Goal: Transaction & Acquisition: Book appointment/travel/reservation

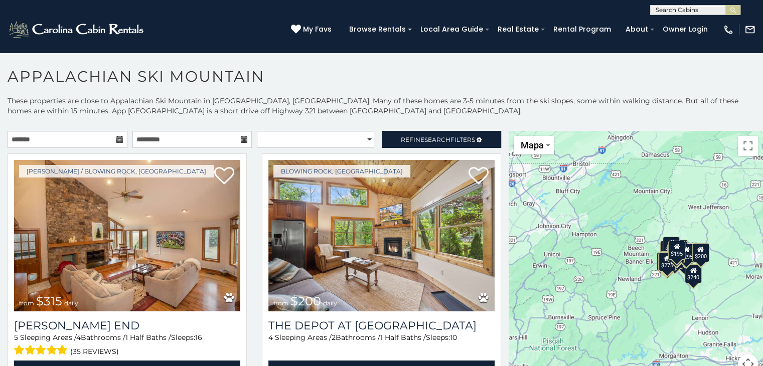
click at [116, 140] on icon at bounding box center [119, 139] width 7 height 7
click at [96, 139] on input "text" at bounding box center [68, 139] width 120 height 17
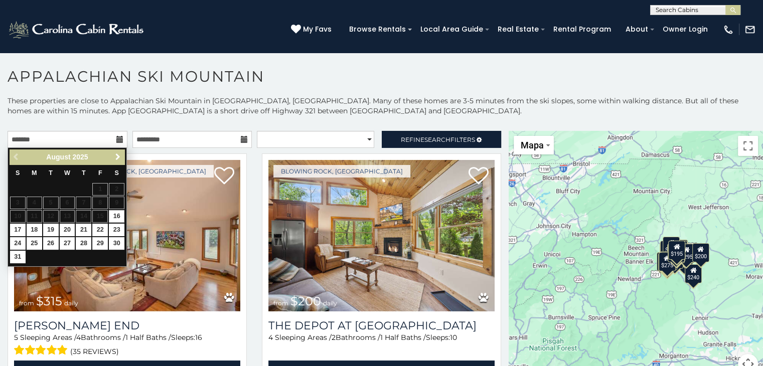
click at [121, 157] on span "Next" at bounding box center [118, 157] width 8 height 8
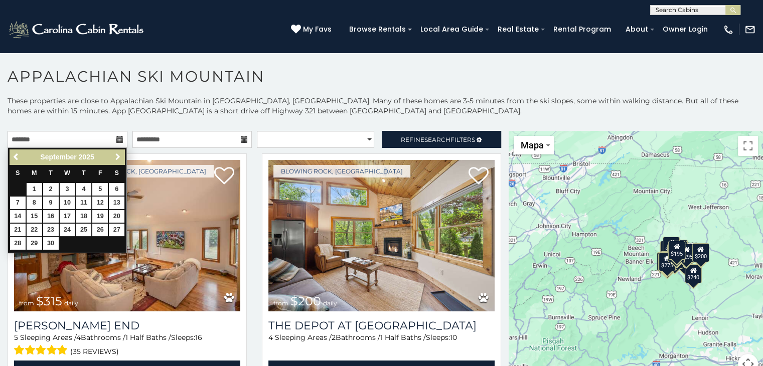
click at [121, 157] on span "Next" at bounding box center [118, 157] width 8 height 8
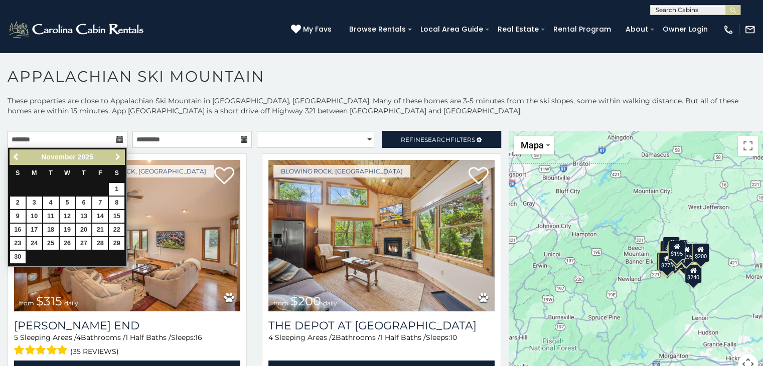
click at [121, 157] on span "Next" at bounding box center [118, 157] width 8 height 8
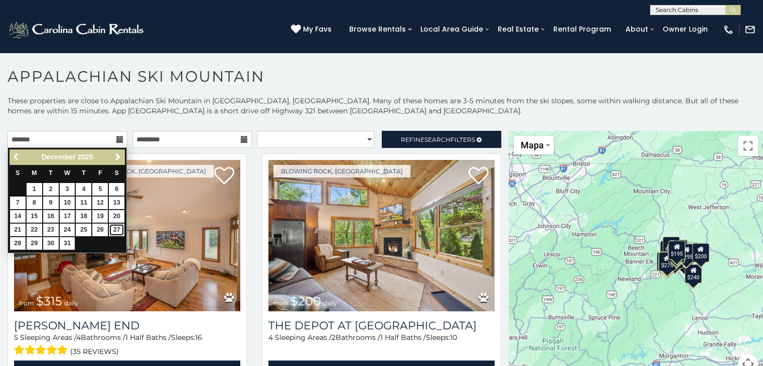
click at [113, 229] on link "27" at bounding box center [117, 230] width 16 height 13
type input "**********"
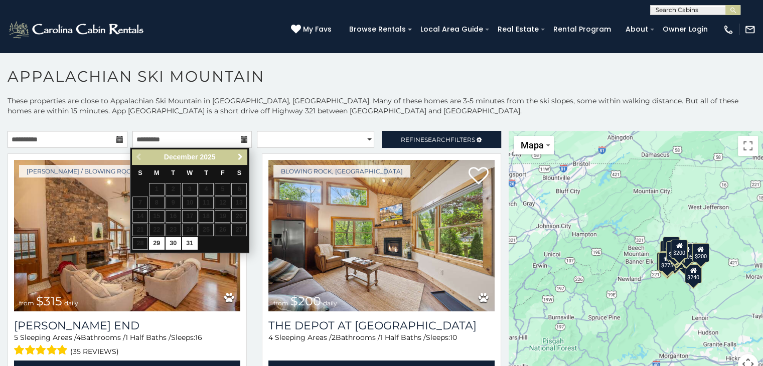
click at [240, 156] on span "Next" at bounding box center [240, 157] width 8 height 8
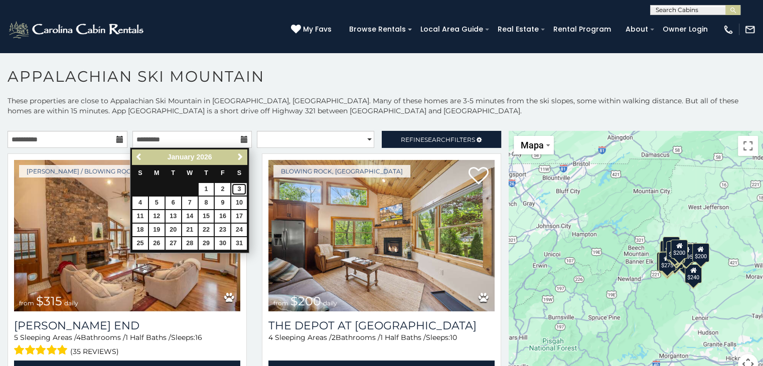
click at [241, 191] on link "3" at bounding box center [239, 189] width 16 height 13
type input "**********"
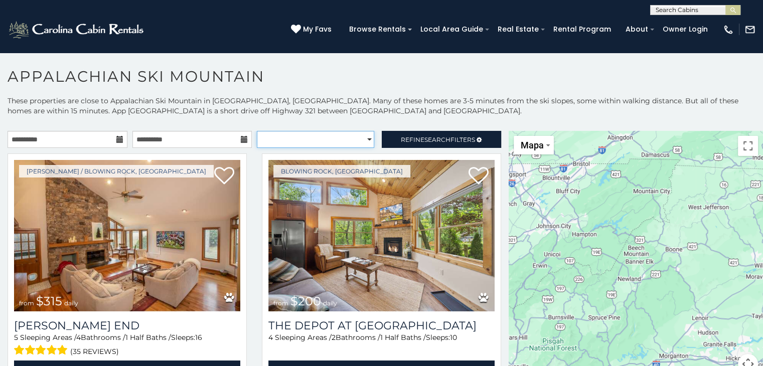
click at [291, 138] on select "**********" at bounding box center [315, 139] width 117 height 17
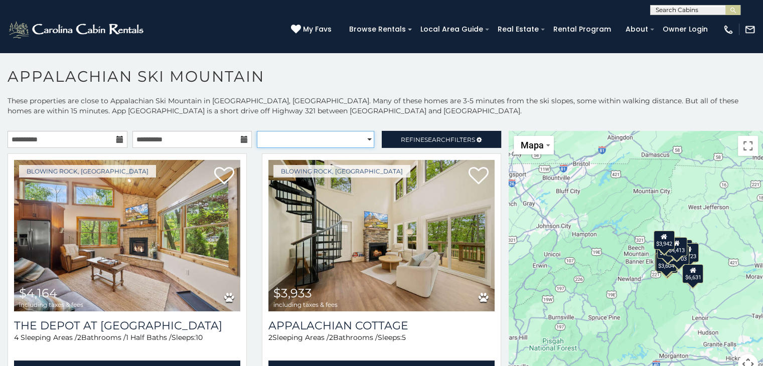
click at [291, 138] on select "**********" at bounding box center [315, 139] width 117 height 17
click at [288, 137] on select "**********" at bounding box center [315, 139] width 117 height 17
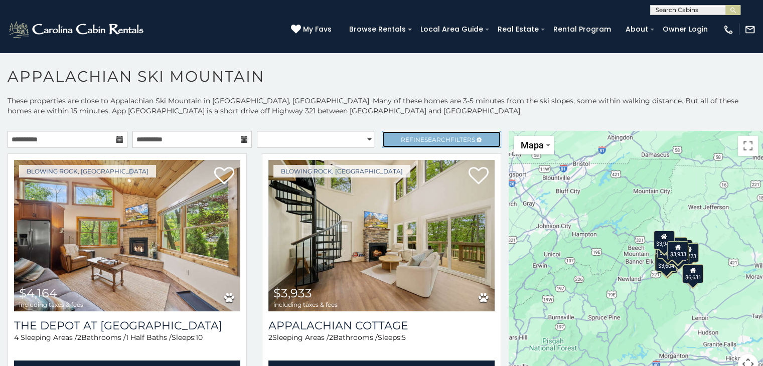
click at [401, 139] on span "Refine Search Filters" at bounding box center [438, 140] width 74 height 8
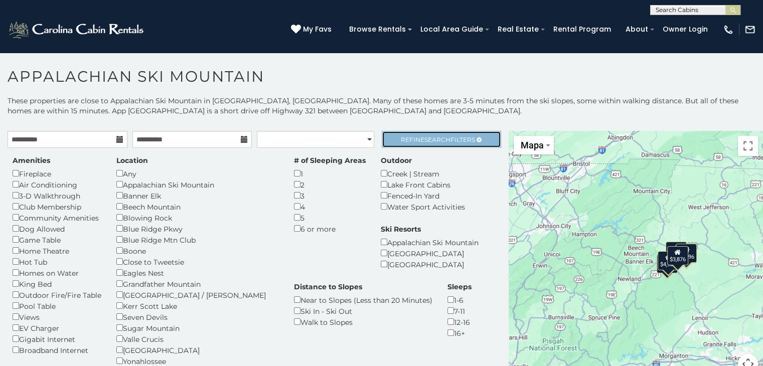
click at [403, 144] on link "Refine Search Filters" at bounding box center [442, 139] width 120 height 17
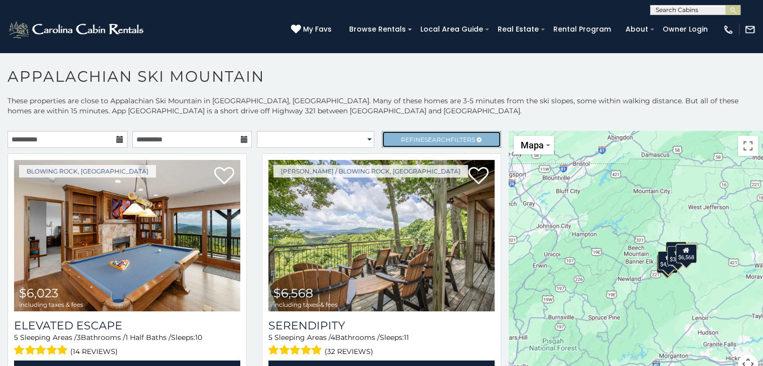
click at [407, 138] on span "Refine Search Filters" at bounding box center [438, 140] width 74 height 8
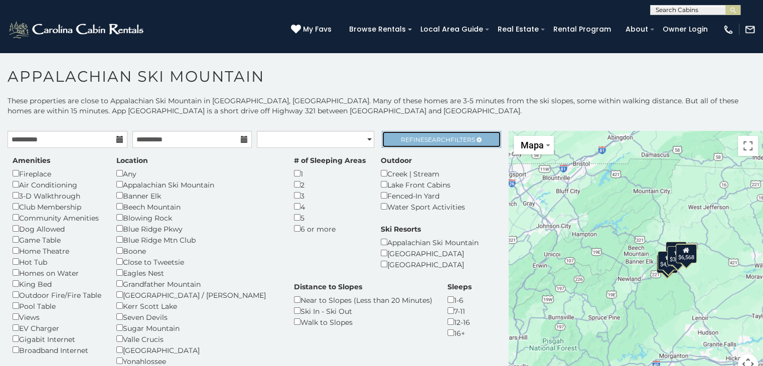
click at [407, 138] on span "Refine Search Filters" at bounding box center [438, 140] width 74 height 8
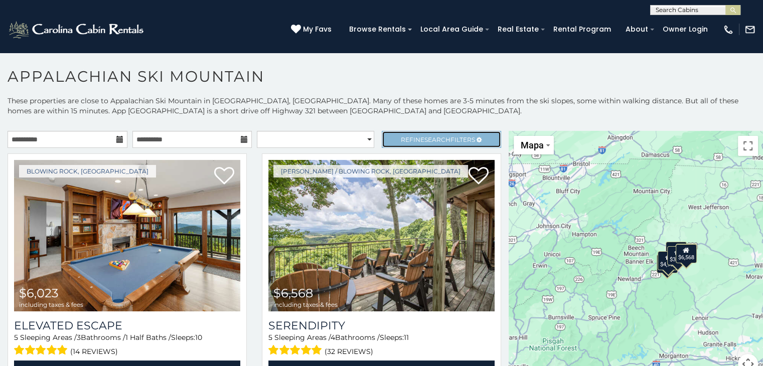
click at [435, 141] on span "Search" at bounding box center [437, 140] width 26 height 8
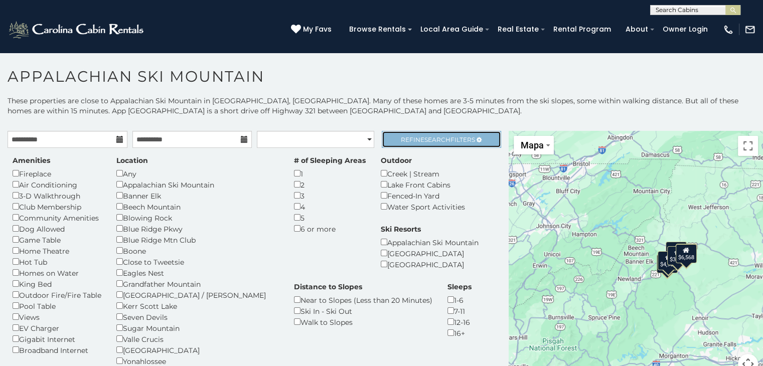
click at [412, 139] on span "Refine Search Filters" at bounding box center [438, 140] width 74 height 8
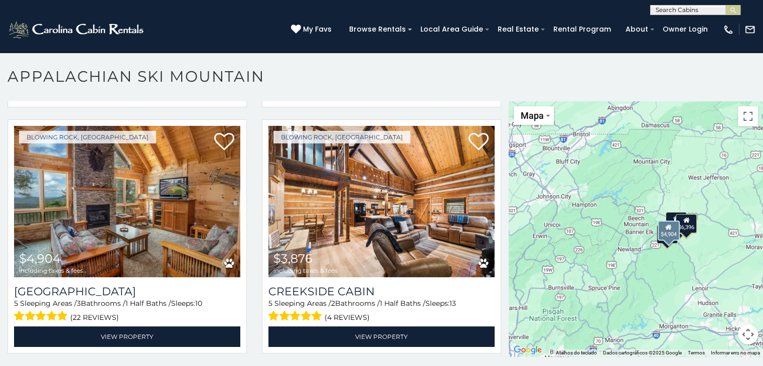
scroll to position [5, 0]
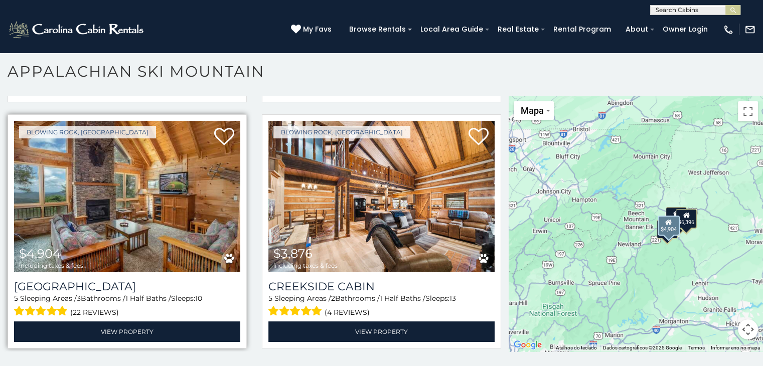
click at [143, 224] on img at bounding box center [127, 196] width 226 height 151
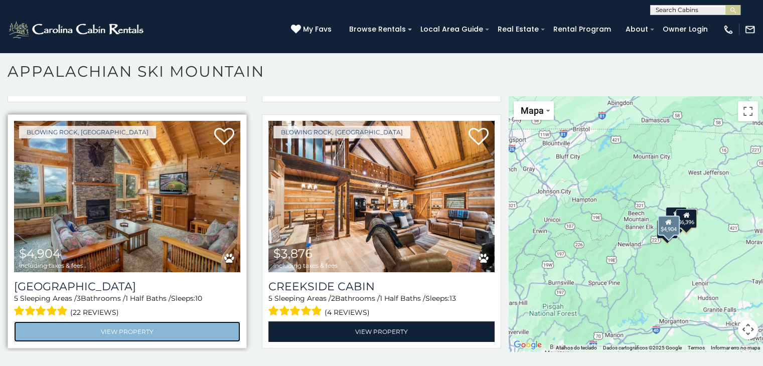
click at [141, 321] on link "View Property" at bounding box center [127, 331] width 226 height 21
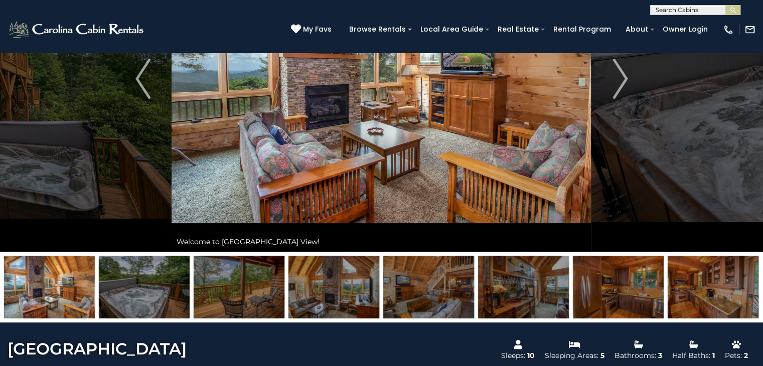
scroll to position [150, 0]
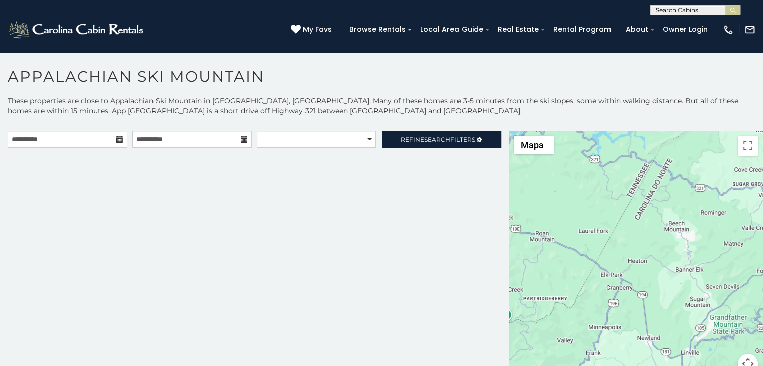
scroll to position [5, 0]
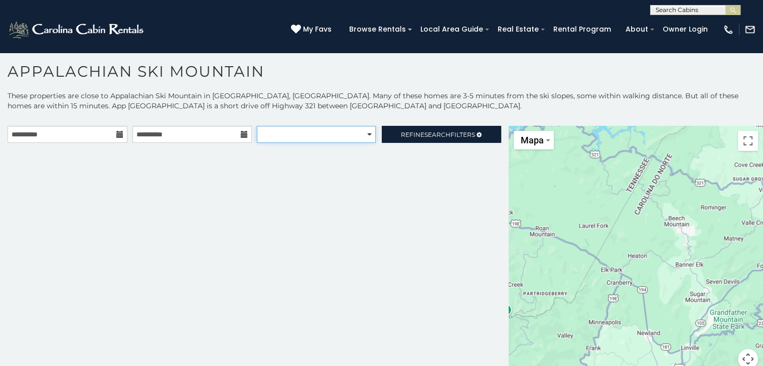
click at [366, 135] on select "**********" at bounding box center [316, 134] width 119 height 17
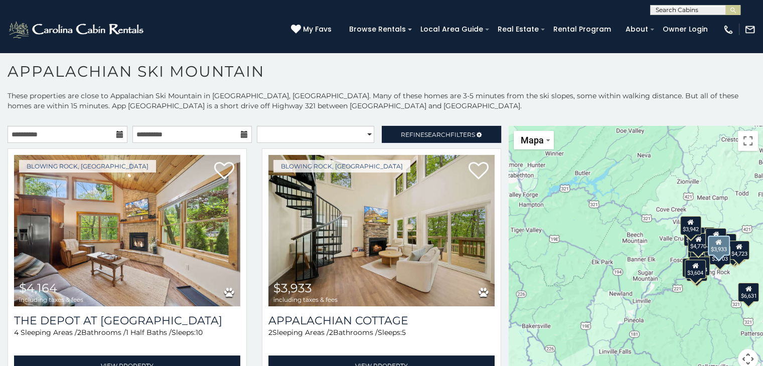
click at [496, 172] on div "Blowing Rock, NC $3,933 including taxes & fees Appalachian Cottage 2 Sleeping A…" at bounding box center [381, 268] width 254 height 240
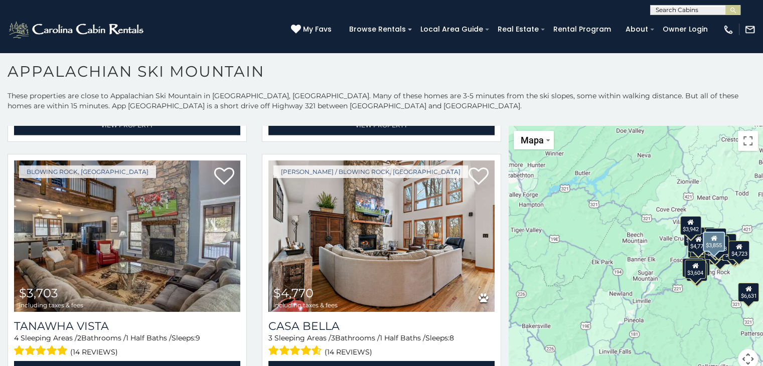
scroll to position [3209, 0]
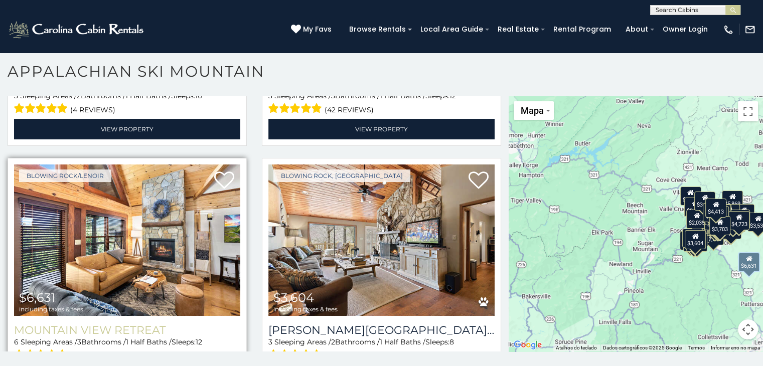
scroll to position [2667, 0]
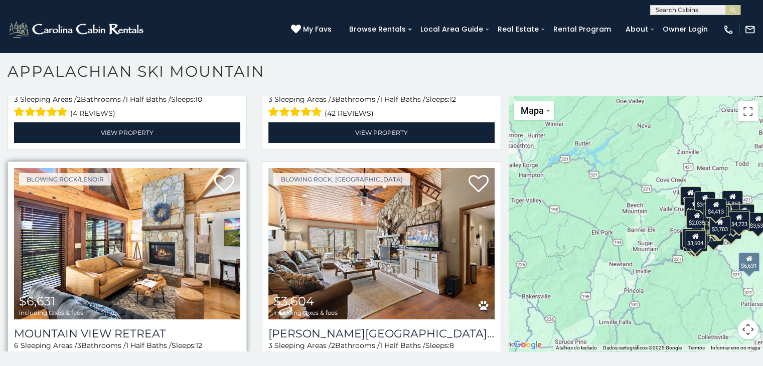
click at [149, 257] on img at bounding box center [127, 243] width 226 height 151
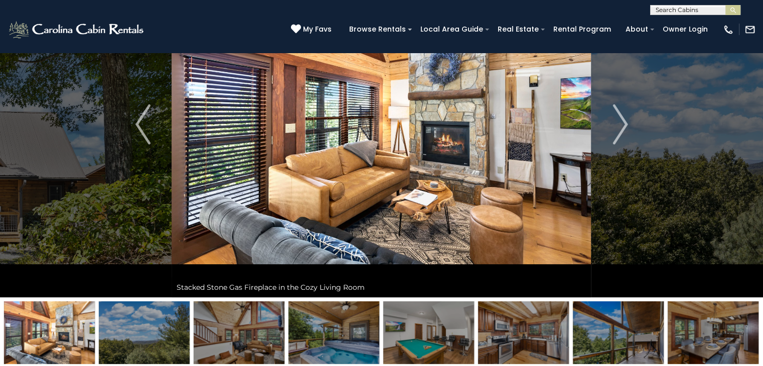
scroll to position [100, 0]
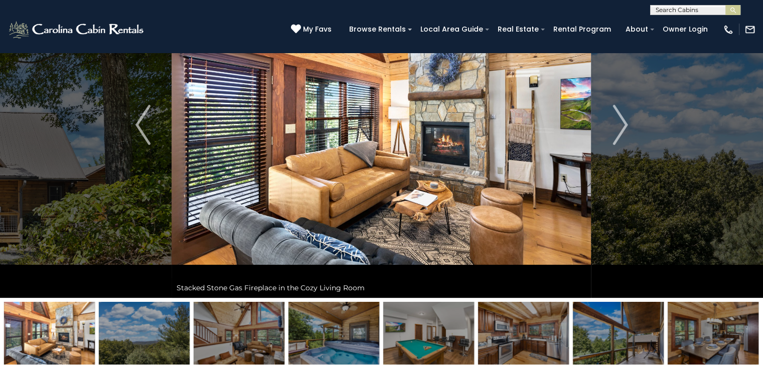
click at [125, 325] on img at bounding box center [144, 333] width 91 height 63
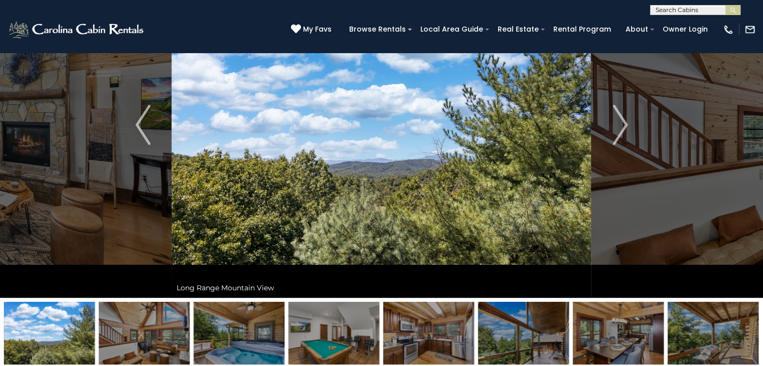
click at [218, 323] on img at bounding box center [239, 333] width 91 height 63
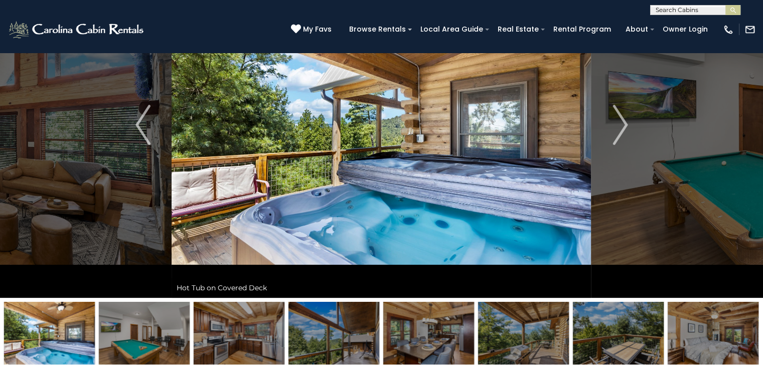
click at [175, 326] on img at bounding box center [144, 333] width 91 height 63
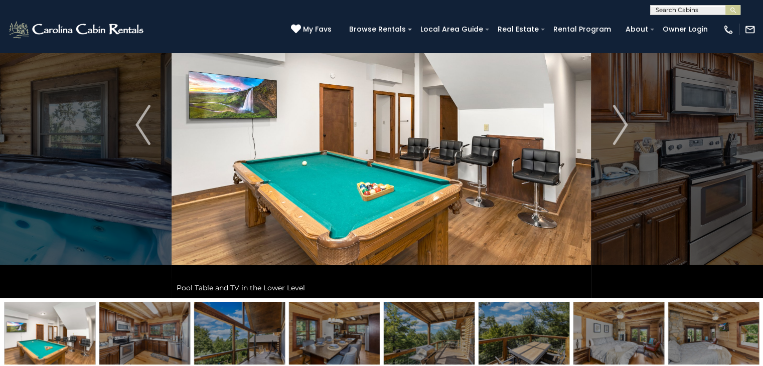
click at [230, 333] on img at bounding box center [239, 333] width 91 height 63
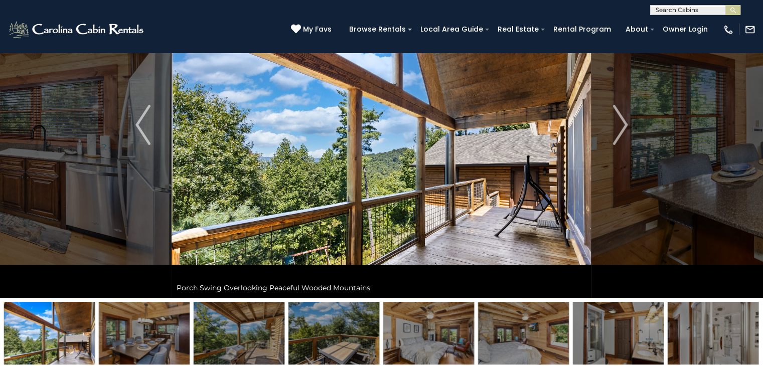
click at [308, 337] on img at bounding box center [333, 333] width 91 height 63
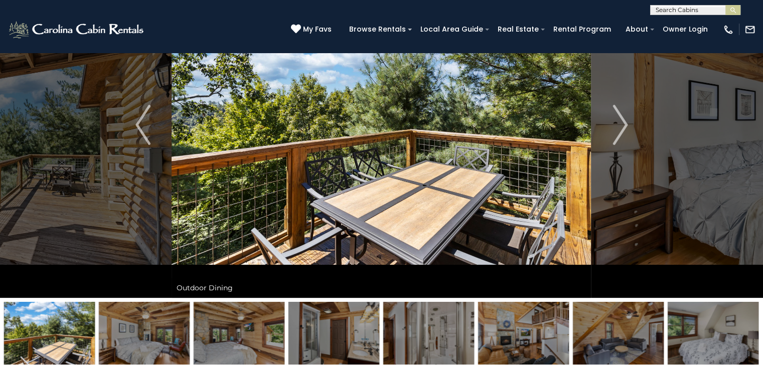
click at [365, 337] on img at bounding box center [333, 333] width 91 height 63
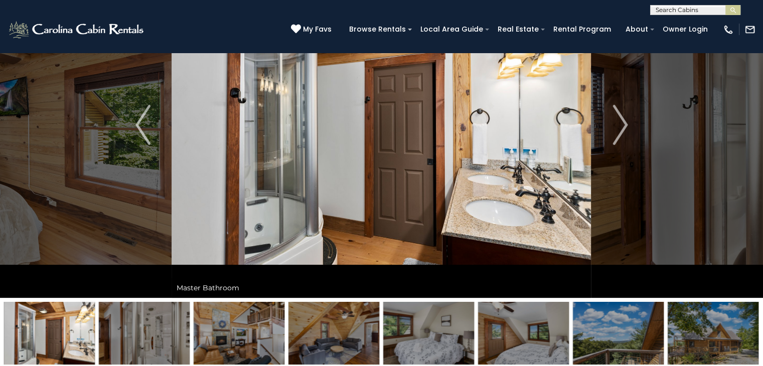
click at [405, 336] on img at bounding box center [428, 333] width 91 height 63
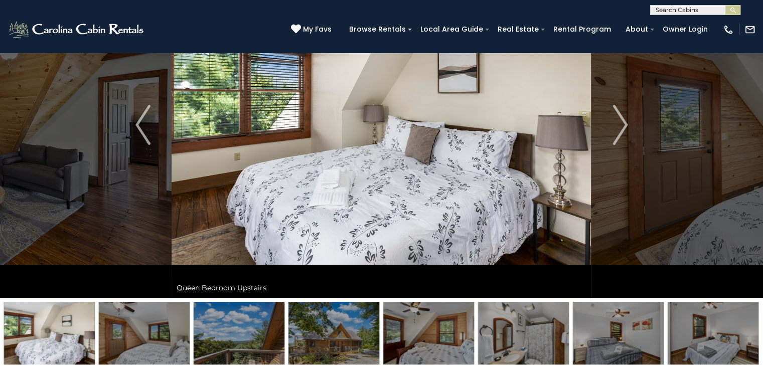
click at [457, 337] on img at bounding box center [428, 333] width 91 height 63
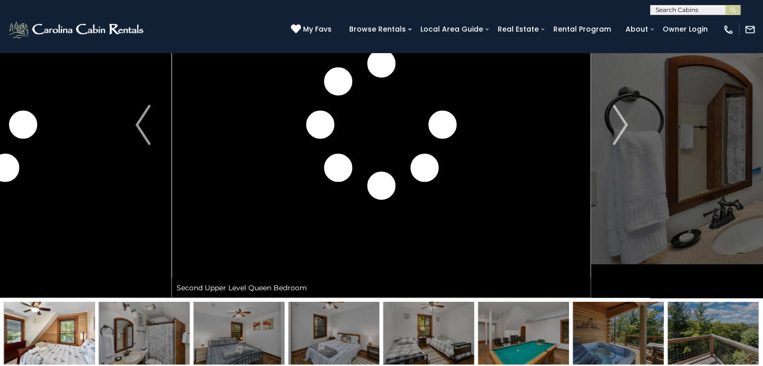
click at [516, 339] on img at bounding box center [523, 333] width 91 height 63
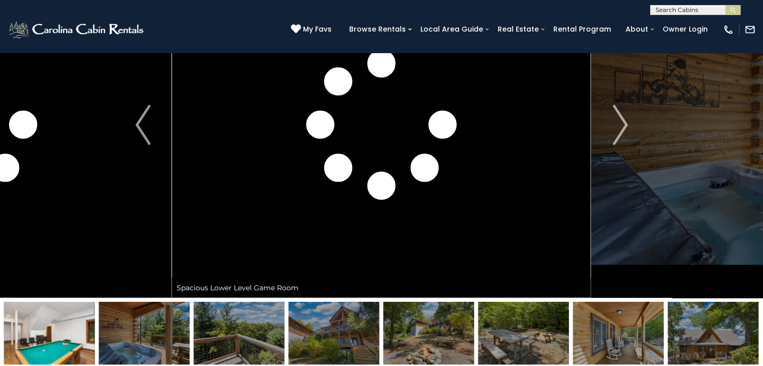
click at [612, 334] on img at bounding box center [618, 333] width 91 height 63
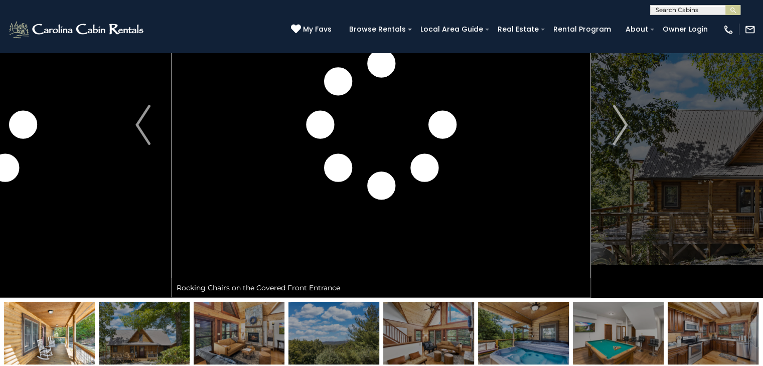
click at [259, 326] on img at bounding box center [239, 333] width 91 height 63
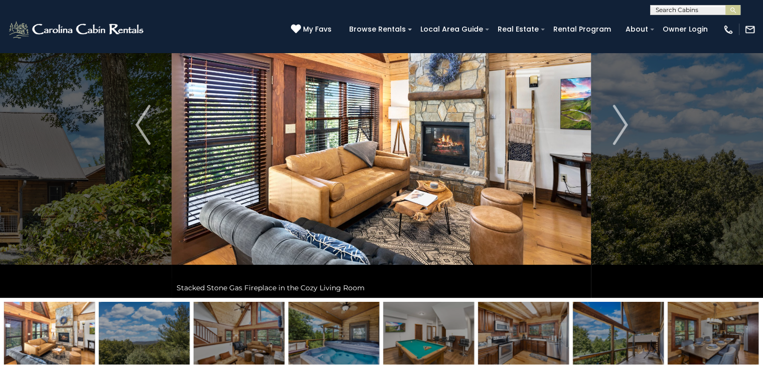
click at [50, 332] on img at bounding box center [49, 333] width 91 height 63
click at [533, 325] on img at bounding box center [523, 333] width 91 height 63
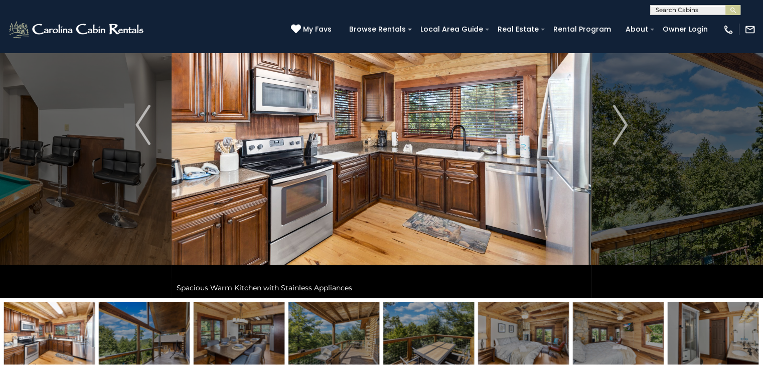
click at [540, 335] on img at bounding box center [523, 333] width 91 height 63
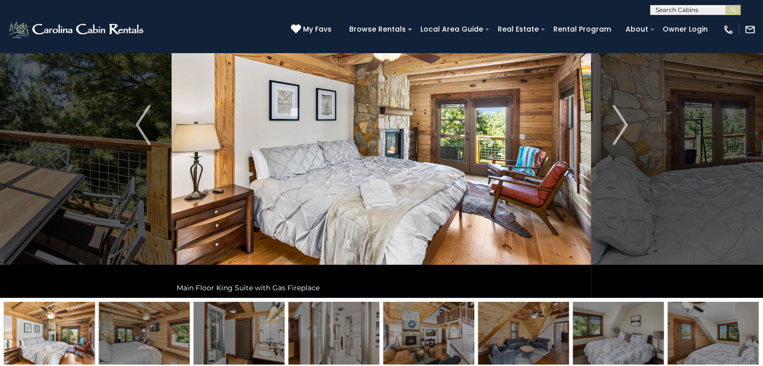
click at [543, 334] on img at bounding box center [523, 333] width 91 height 63
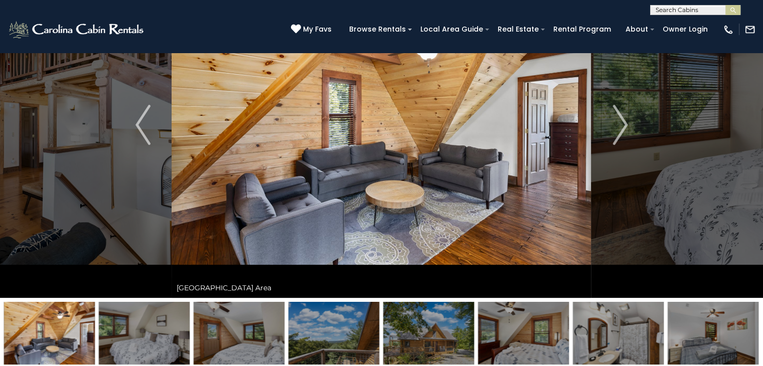
click at [601, 338] on img at bounding box center [618, 333] width 91 height 63
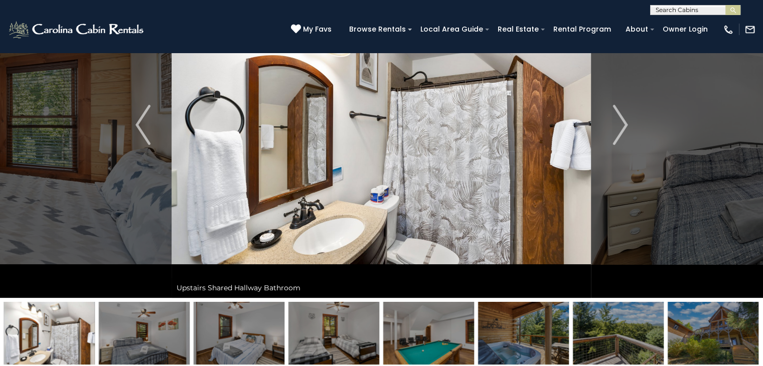
click at [684, 346] on img at bounding box center [712, 333] width 91 height 63
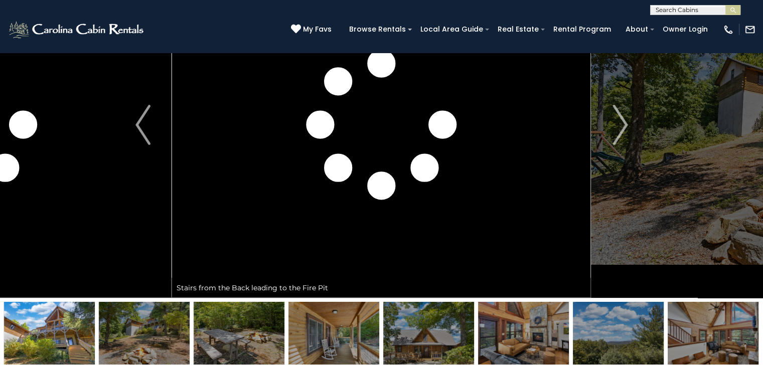
click at [446, 323] on img at bounding box center [428, 333] width 91 height 63
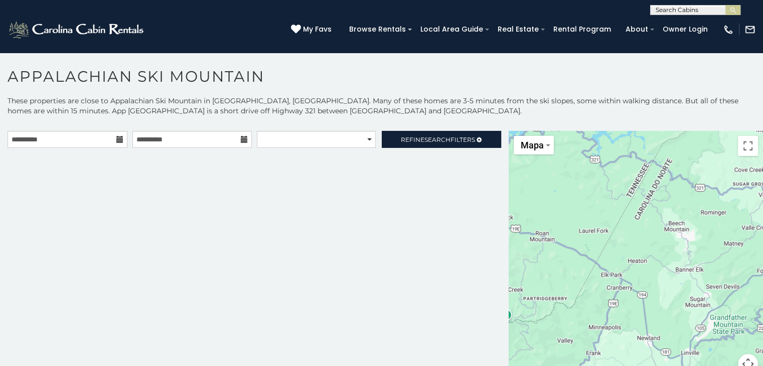
scroll to position [5, 0]
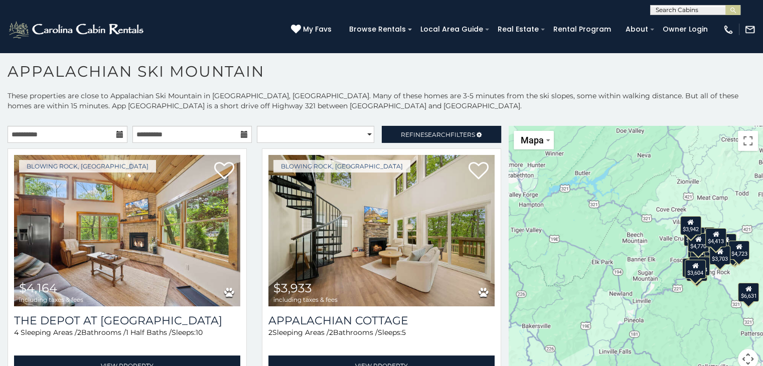
click at [60, 73] on h1 "Appalachian Ski Mountain" at bounding box center [381, 76] width 763 height 29
copy h1 "Appalachian"
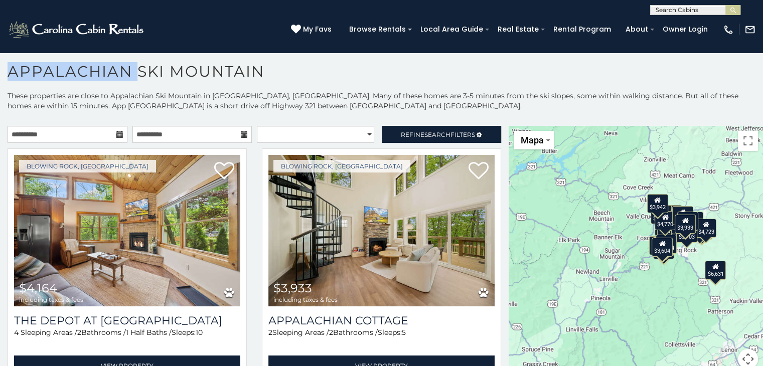
drag, startPoint x: 638, startPoint y: 248, endPoint x: 590, endPoint y: 217, distance: 56.6
click at [590, 217] on div "$4,164 $3,933 $6,023 $16,384 $6,988 $3,064 $6,568 $3,036 $4,002 $5,036 $3,799 $…" at bounding box center [635, 253] width 254 height 255
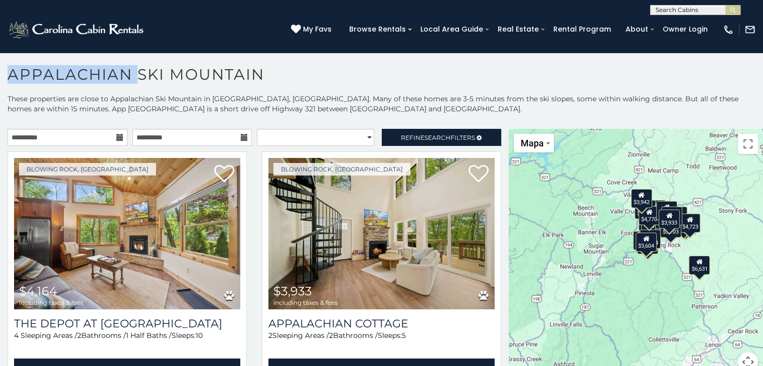
scroll to position [0, 0]
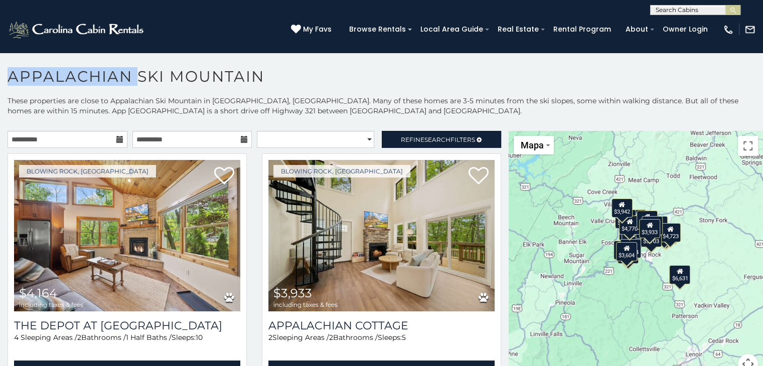
drag, startPoint x: 665, startPoint y: 251, endPoint x: 645, endPoint y: 259, distance: 21.9
click at [645, 259] on div "$4,164 $3,933 $6,023 $16,384 $6,988 $3,064 $6,568 $3,036 $4,002 $5,036 $3,799 $…" at bounding box center [635, 258] width 254 height 255
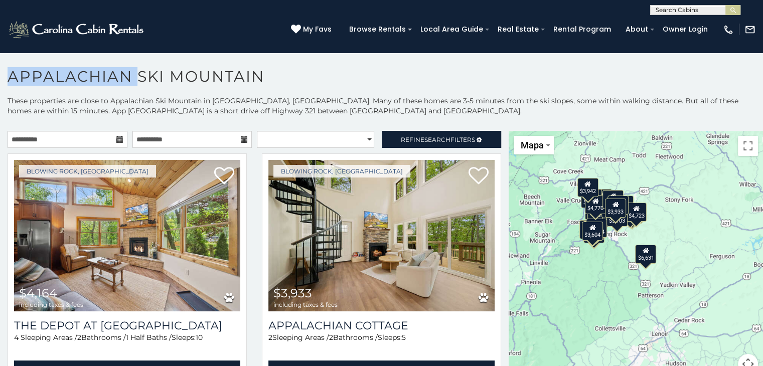
drag, startPoint x: 644, startPoint y: 260, endPoint x: 609, endPoint y: 237, distance: 41.7
click at [609, 237] on div "$4,164 $3,933 $6,023 $16,384 $6,988 $3,064 $6,568 $3,036 $4,002 $5,036 $3,799 $…" at bounding box center [635, 258] width 254 height 255
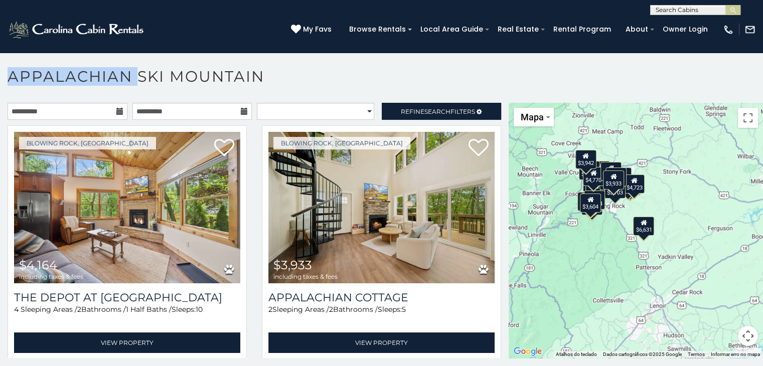
scroll to position [30, 0]
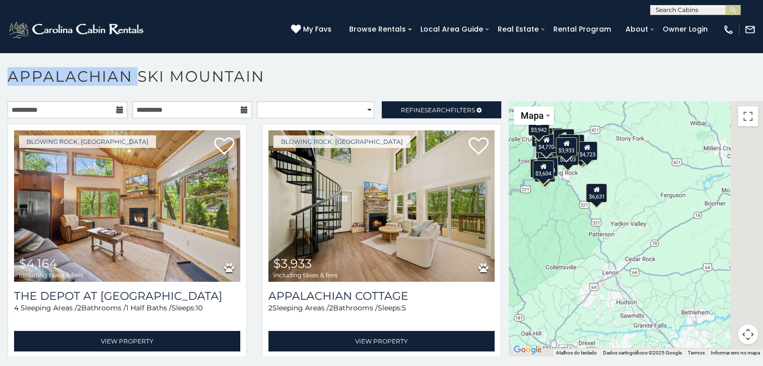
drag, startPoint x: 653, startPoint y: 265, endPoint x: 605, endPoint y: 233, distance: 58.3
click at [605, 233] on div "$4,164 $3,933 $6,023 $16,384 $6,988 $3,064 $6,568 $3,036 $4,002 $5,036 $3,799 $…" at bounding box center [635, 228] width 254 height 255
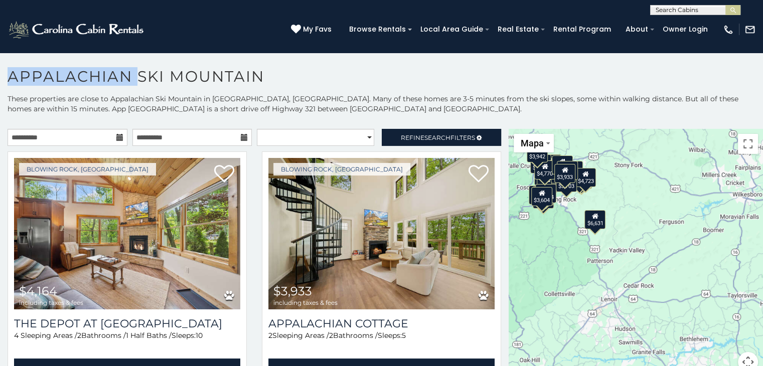
scroll to position [0, 0]
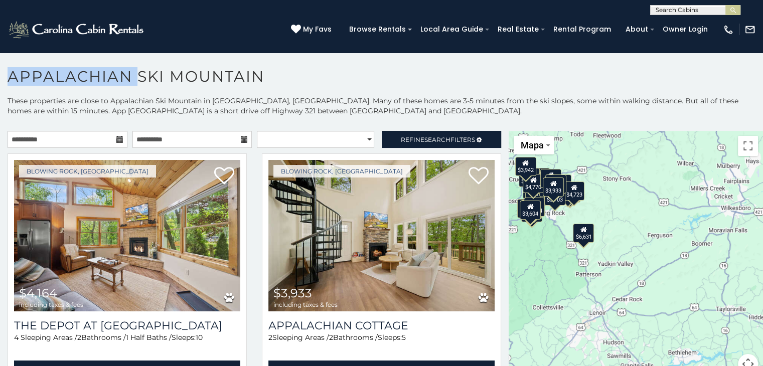
drag, startPoint x: 580, startPoint y: 195, endPoint x: 554, endPoint y: 210, distance: 29.9
click at [567, 208] on div "$4,164 $3,933 $6,023 $16,384 $6,988 $3,064 $6,568 $3,036 $4,002 $5,036 $3,799 $…" at bounding box center [635, 258] width 254 height 255
click at [549, 205] on div "$4,164 $3,933 $6,023 $16,384 $6,988 $3,064 $6,568 $3,036 $4,002 $5,036 $3,799 $…" at bounding box center [635, 258] width 254 height 255
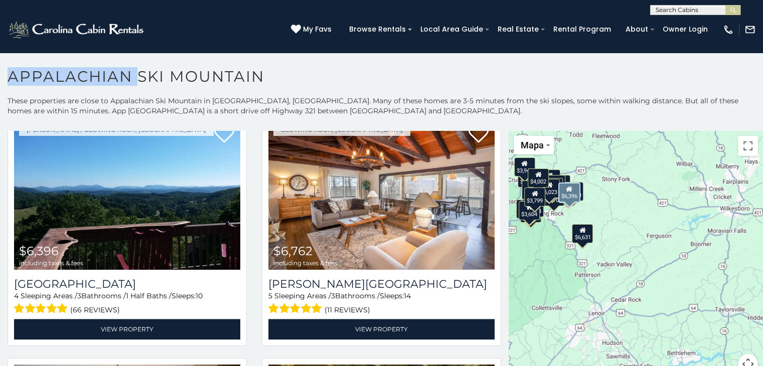
scroll to position [1554, 0]
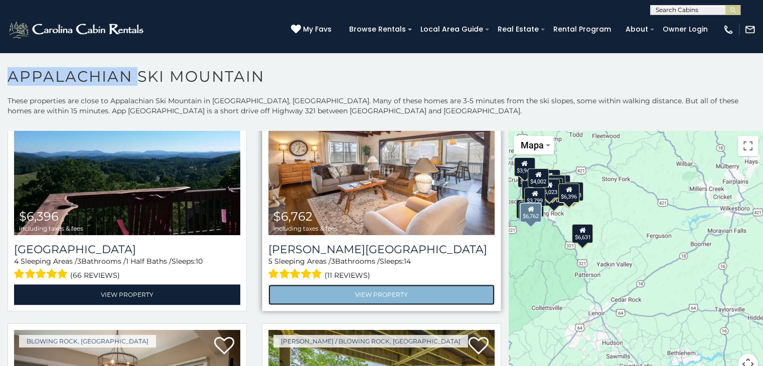
click at [359, 284] on link "View Property" at bounding box center [381, 294] width 226 height 21
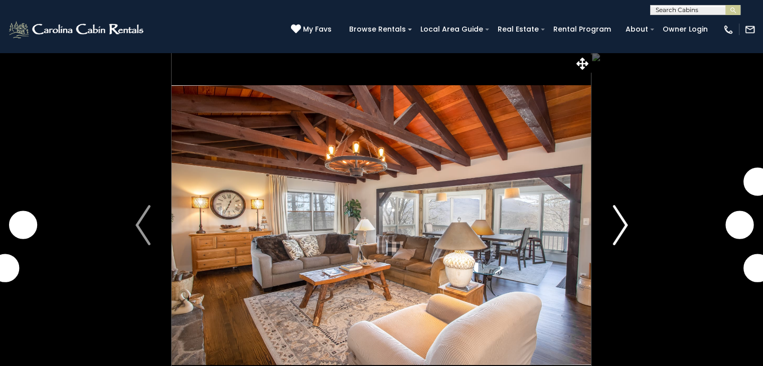
click at [614, 213] on img "Next" at bounding box center [619, 225] width 15 height 40
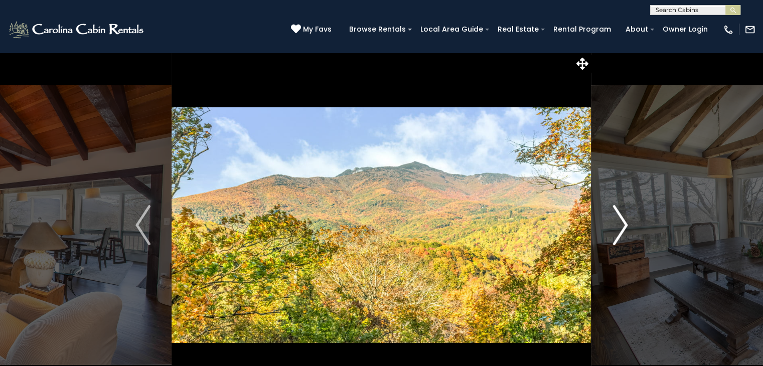
click at [614, 213] on img "Next" at bounding box center [619, 225] width 15 height 40
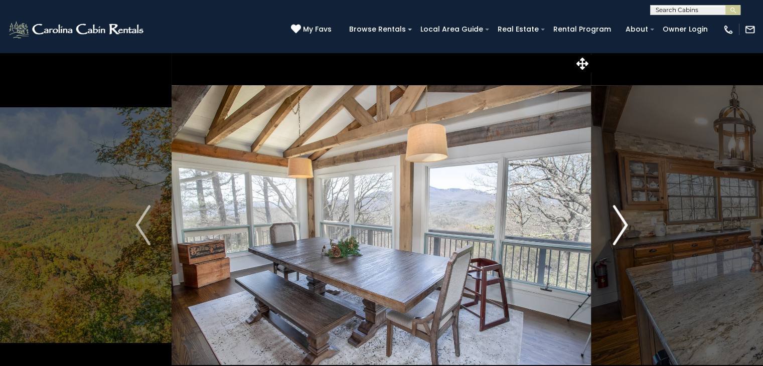
click at [614, 213] on img "Next" at bounding box center [619, 225] width 15 height 40
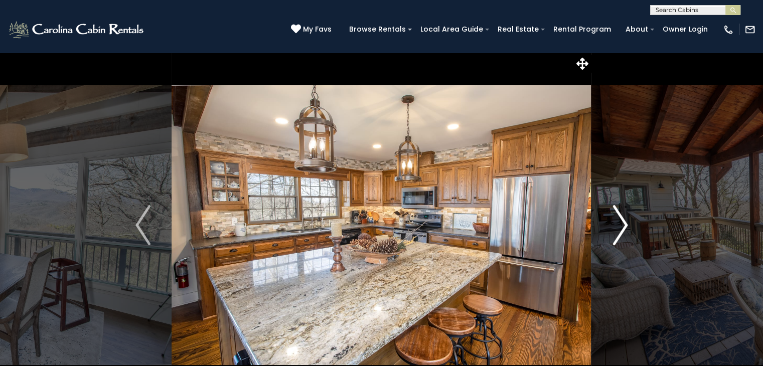
click at [614, 213] on img "Next" at bounding box center [619, 225] width 15 height 40
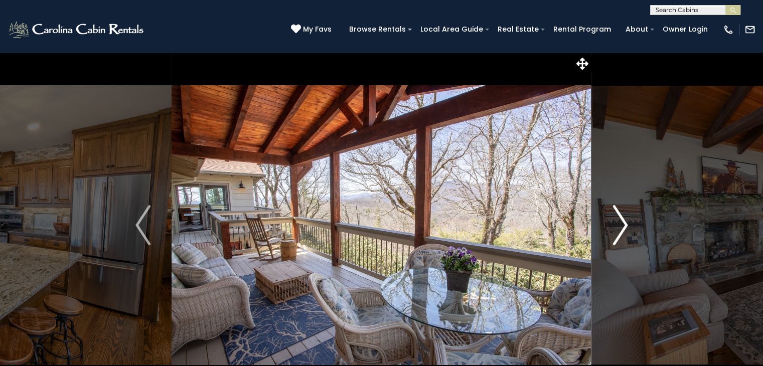
click at [614, 213] on img "Next" at bounding box center [619, 225] width 15 height 40
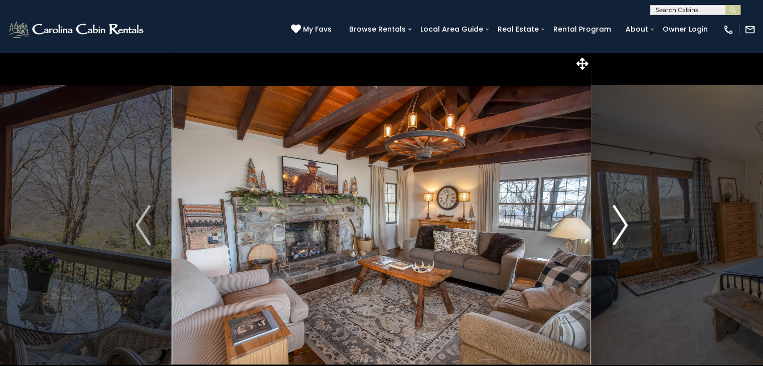
click at [614, 213] on img "Next" at bounding box center [619, 225] width 15 height 40
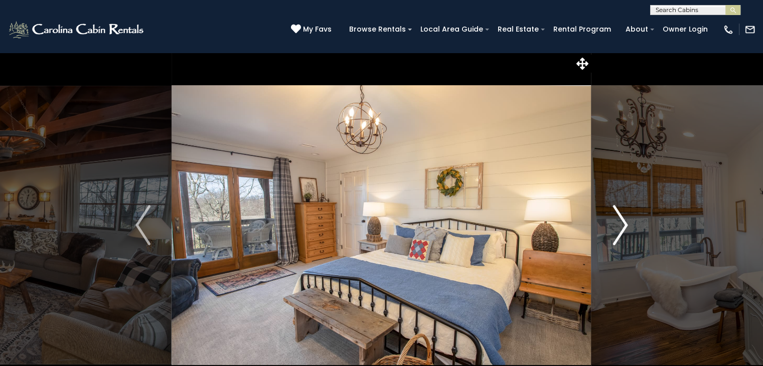
click at [614, 213] on img "Next" at bounding box center [619, 225] width 15 height 40
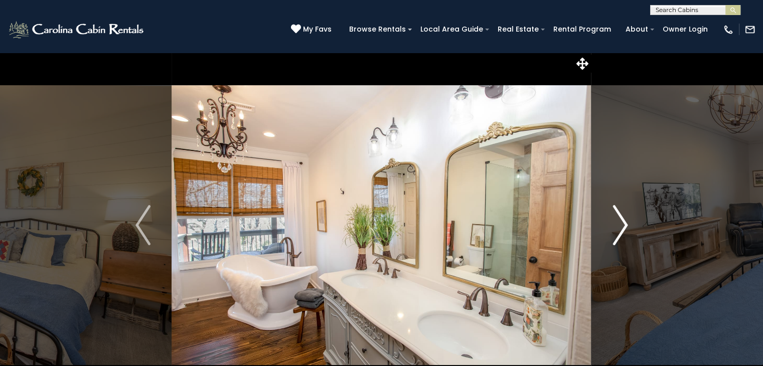
click at [614, 213] on img "Next" at bounding box center [619, 225] width 15 height 40
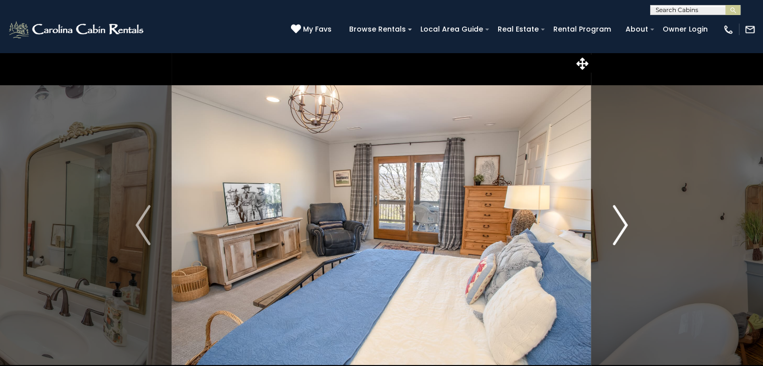
click at [614, 213] on img "Next" at bounding box center [619, 225] width 15 height 40
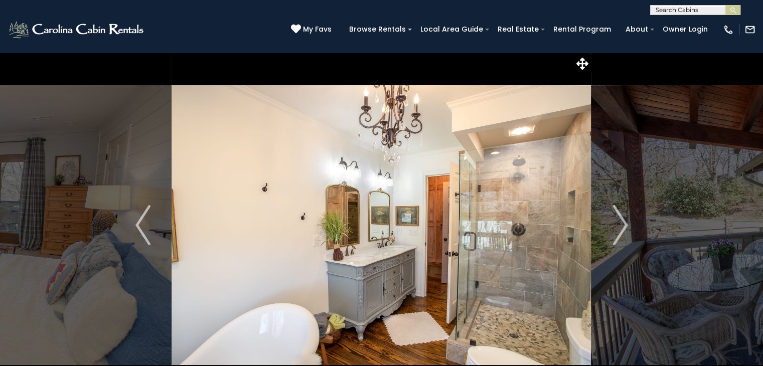
click at [582, 68] on icon at bounding box center [582, 64] width 12 height 12
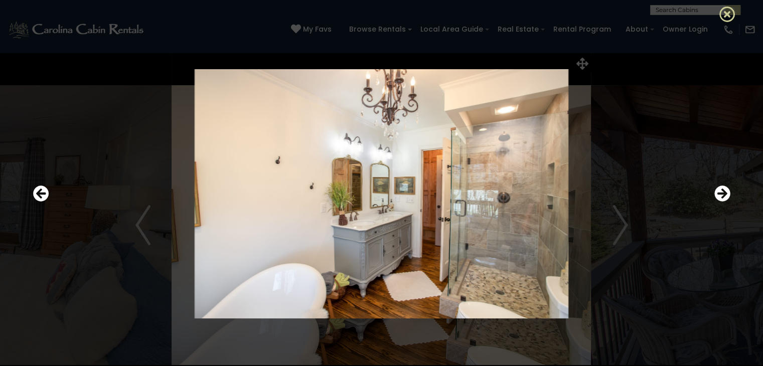
click at [726, 13] on icon at bounding box center [727, 14] width 16 height 16
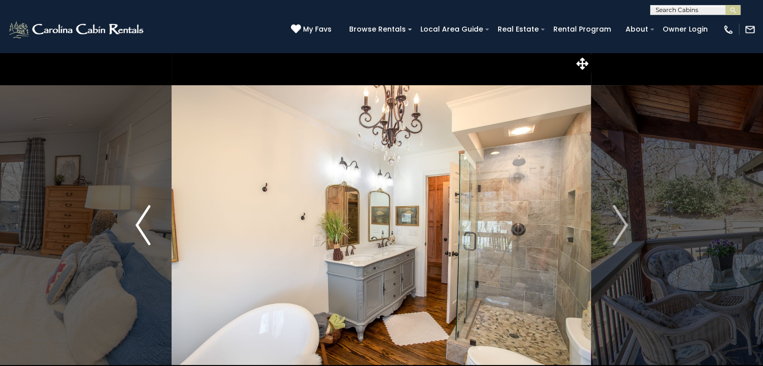
click at [141, 154] on button "Previous" at bounding box center [143, 225] width 58 height 346
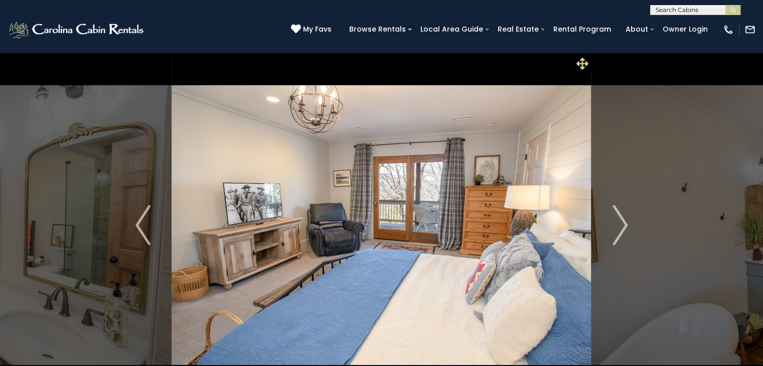
click at [585, 61] on icon at bounding box center [582, 64] width 12 height 12
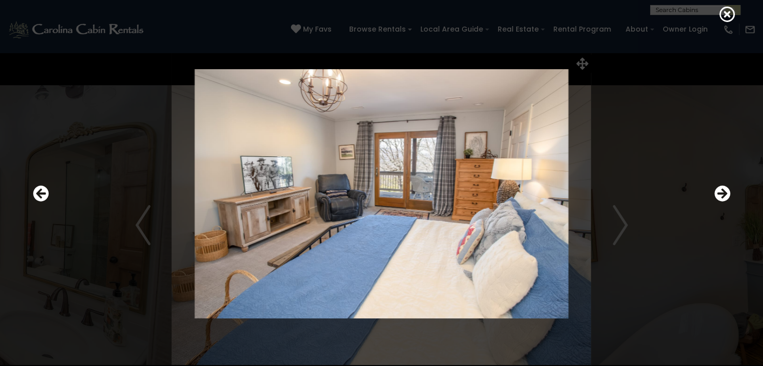
click at [583, 61] on div at bounding box center [381, 193] width 707 height 329
click at [726, 15] on icon at bounding box center [727, 14] width 16 height 16
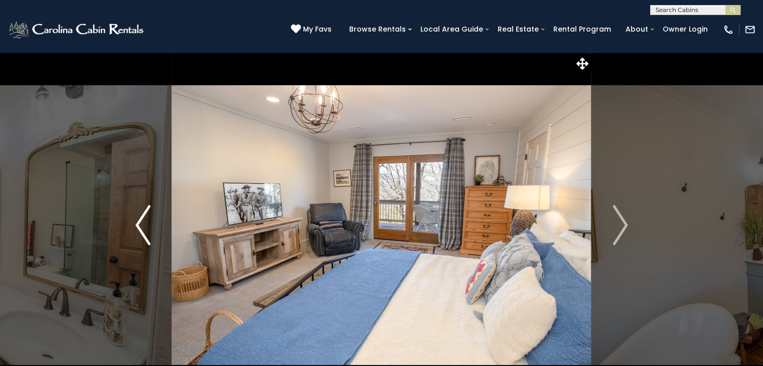
click at [144, 229] on img "Previous" at bounding box center [142, 225] width 15 height 40
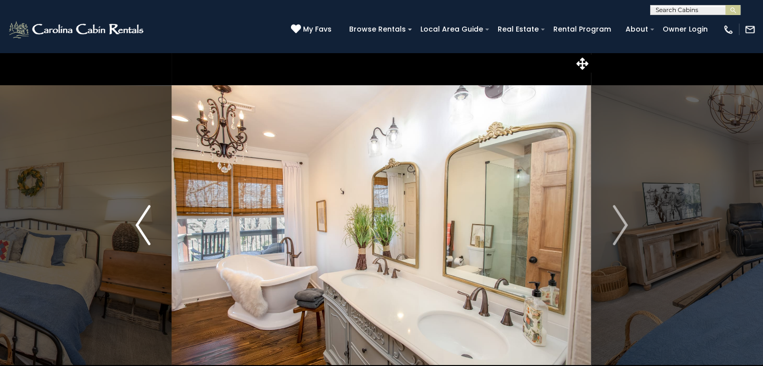
click at [144, 229] on img "Previous" at bounding box center [142, 225] width 15 height 40
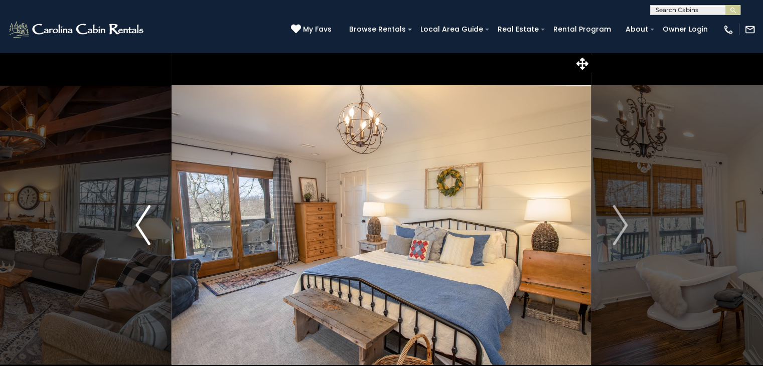
click at [144, 229] on img "Previous" at bounding box center [142, 225] width 15 height 40
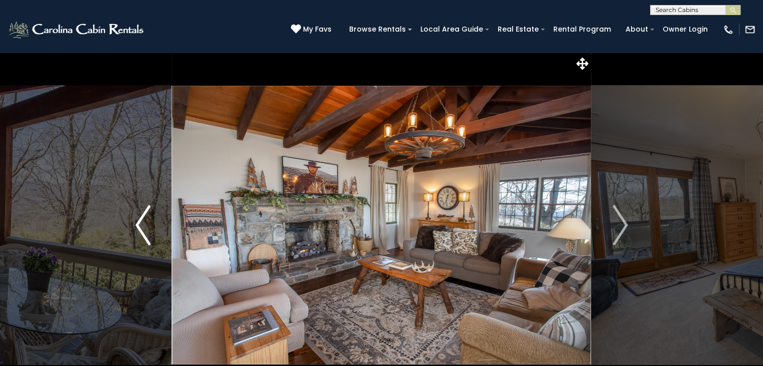
click at [144, 229] on img "Previous" at bounding box center [142, 225] width 15 height 40
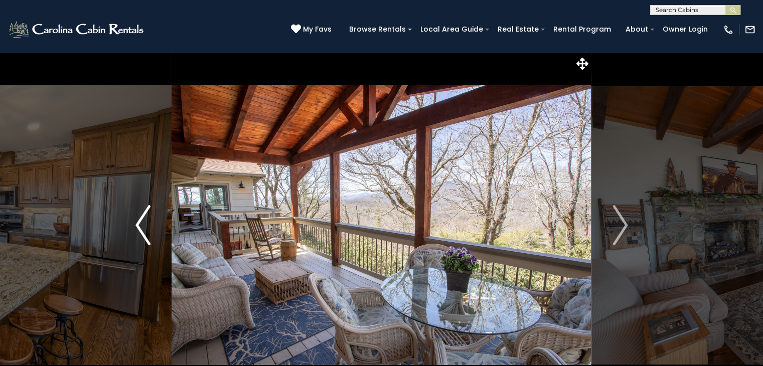
click at [144, 229] on img "Previous" at bounding box center [142, 225] width 15 height 40
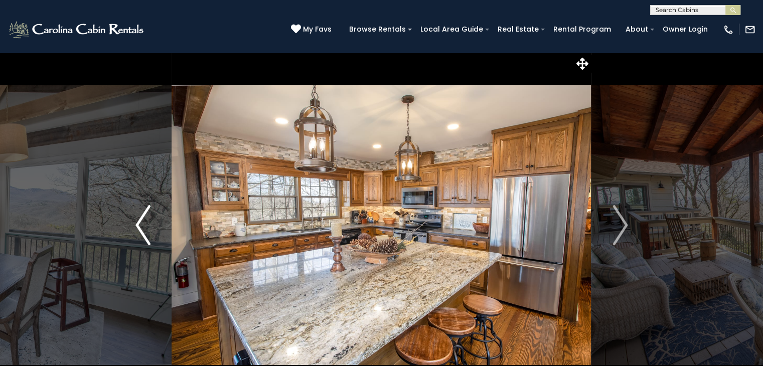
click at [144, 229] on img "Previous" at bounding box center [142, 225] width 15 height 40
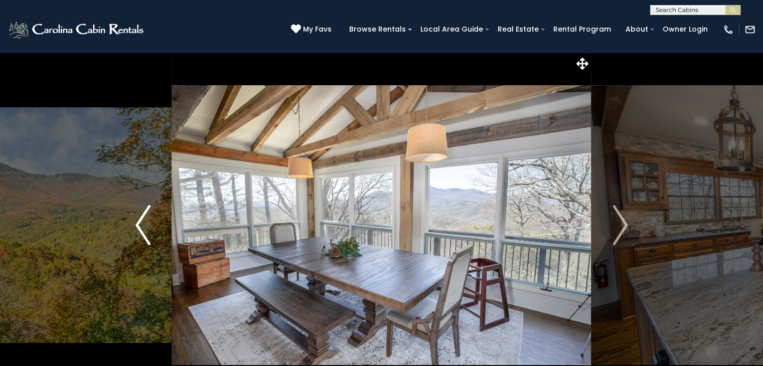
click at [144, 229] on img "Previous" at bounding box center [142, 225] width 15 height 40
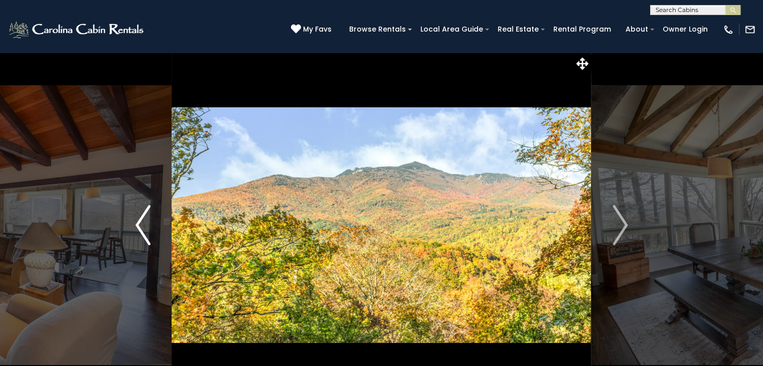
click at [144, 229] on img "Previous" at bounding box center [142, 225] width 15 height 40
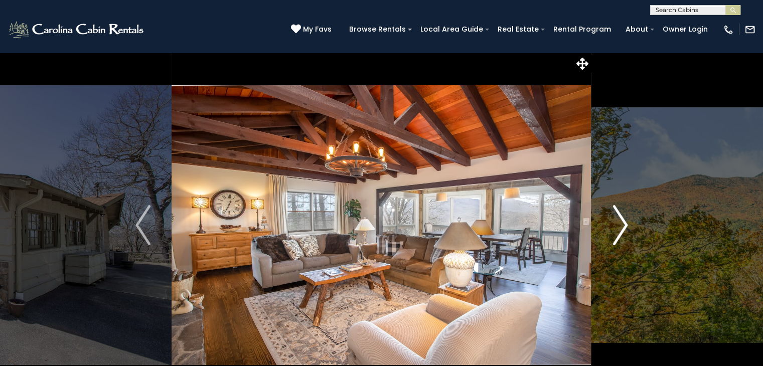
click at [617, 214] on img "Next" at bounding box center [619, 225] width 15 height 40
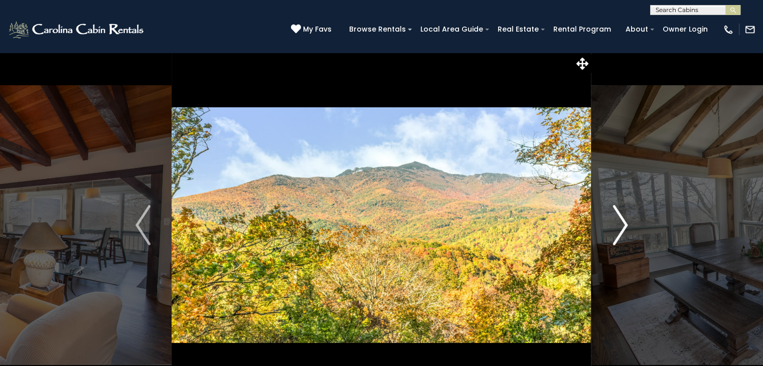
click at [619, 219] on img "Next" at bounding box center [619, 225] width 15 height 40
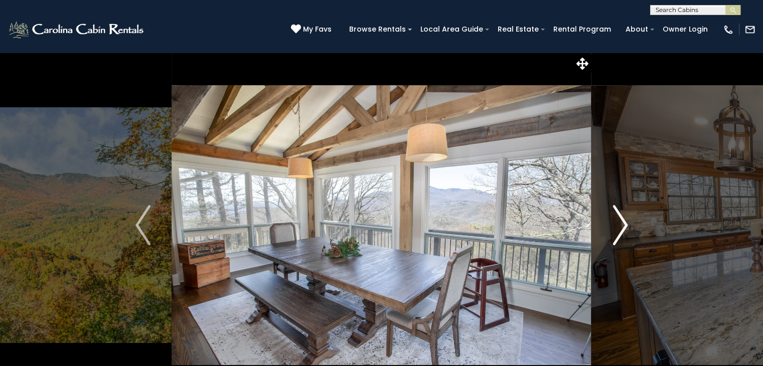
click at [610, 222] on button "Next" at bounding box center [620, 225] width 58 height 346
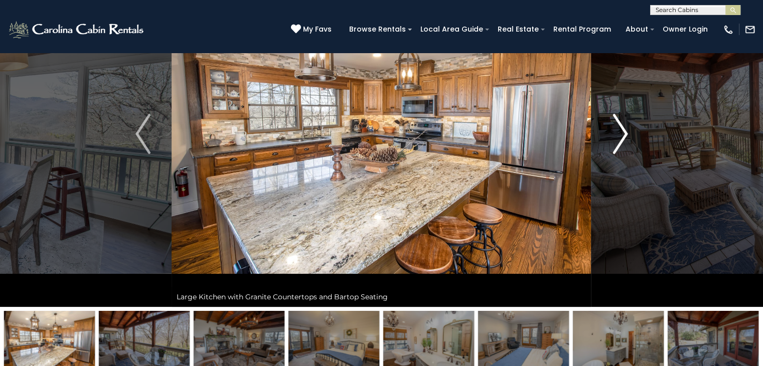
scroll to position [100, 0]
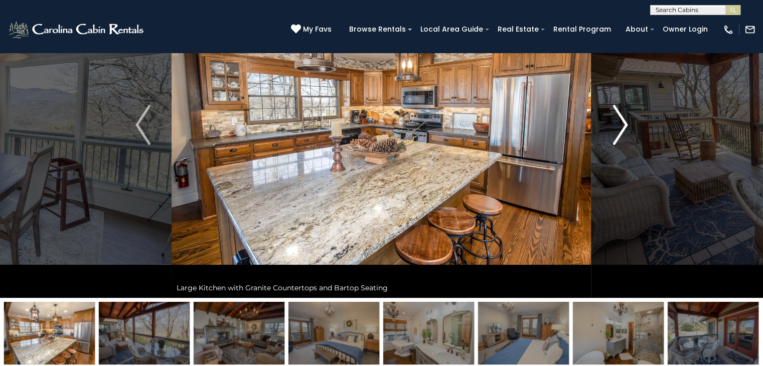
click at [612, 135] on img "Next" at bounding box center [619, 125] width 15 height 40
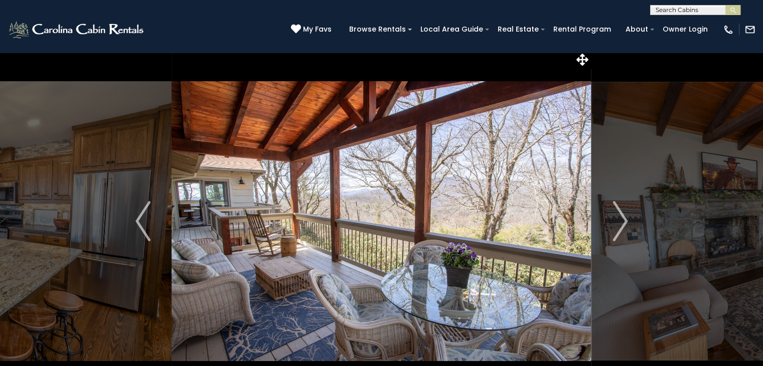
scroll to position [0, 0]
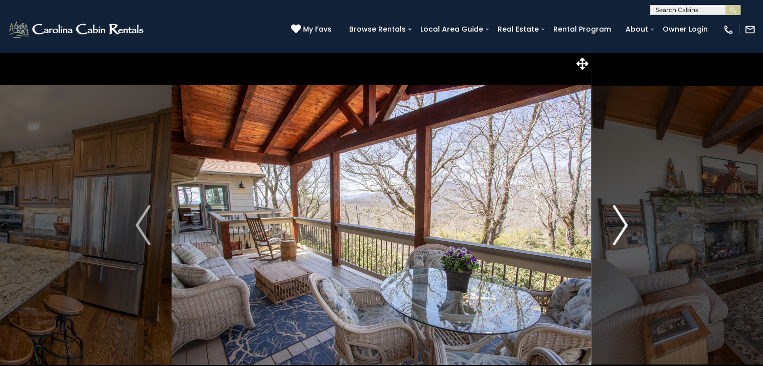
click at [624, 216] on img "Next" at bounding box center [619, 225] width 15 height 40
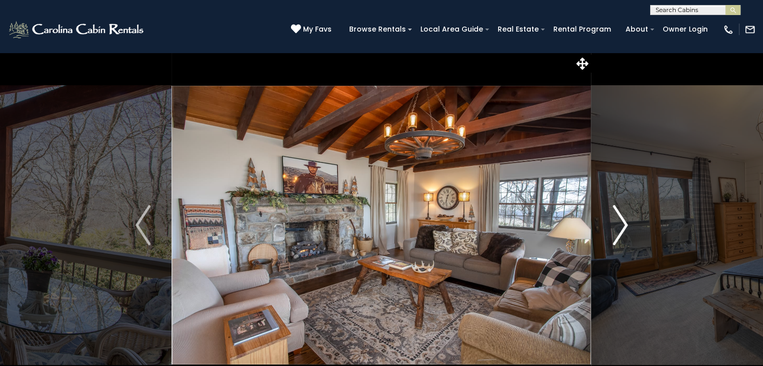
click at [614, 214] on img "Next" at bounding box center [619, 225] width 15 height 40
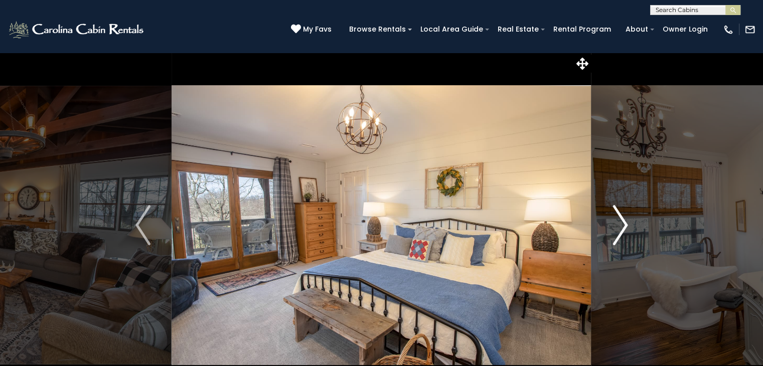
click at [623, 223] on img "Next" at bounding box center [619, 225] width 15 height 40
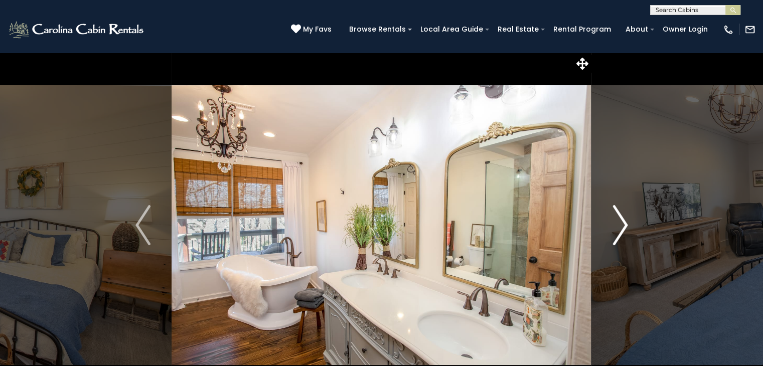
click at [616, 221] on img "Next" at bounding box center [619, 225] width 15 height 40
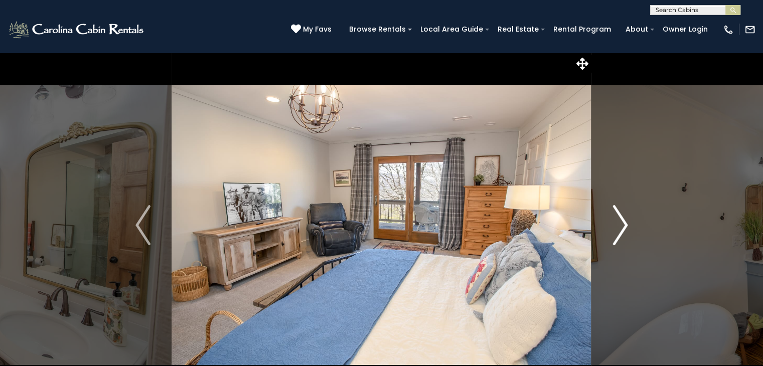
click at [612, 217] on button "Next" at bounding box center [620, 225] width 58 height 346
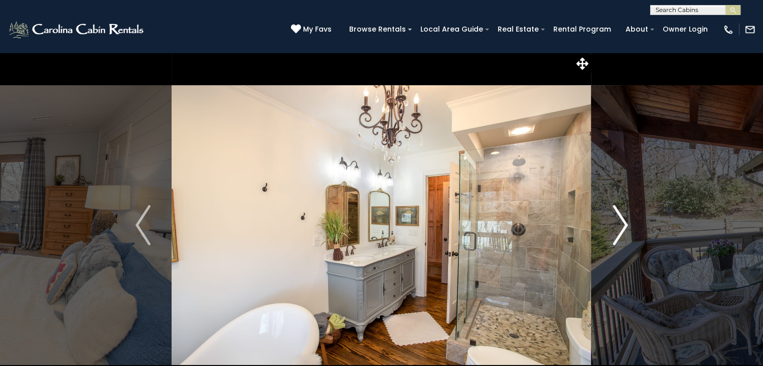
click at [616, 215] on img "Next" at bounding box center [619, 225] width 15 height 40
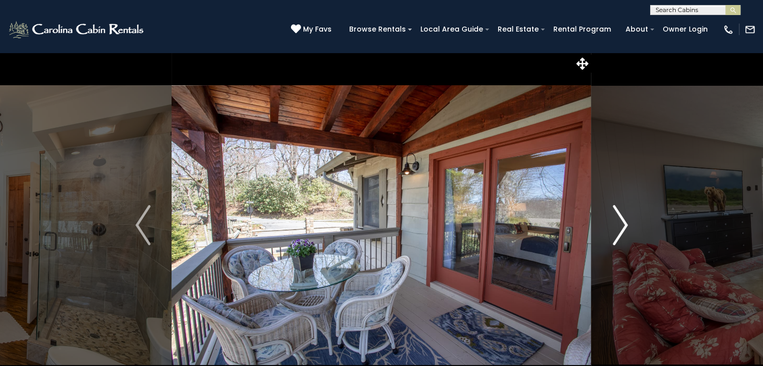
click at [616, 215] on img "Next" at bounding box center [619, 225] width 15 height 40
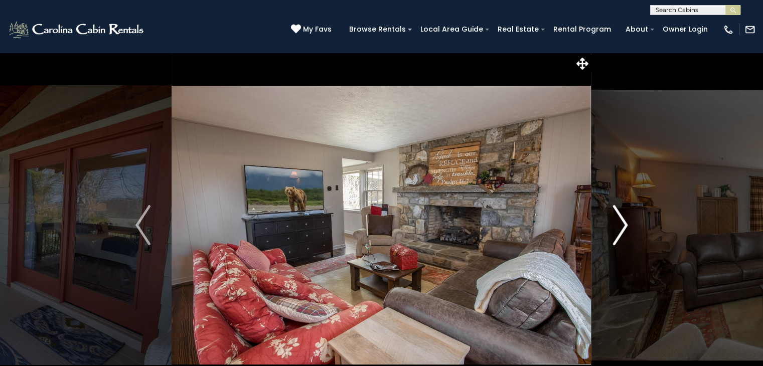
click at [618, 227] on img "Next" at bounding box center [619, 225] width 15 height 40
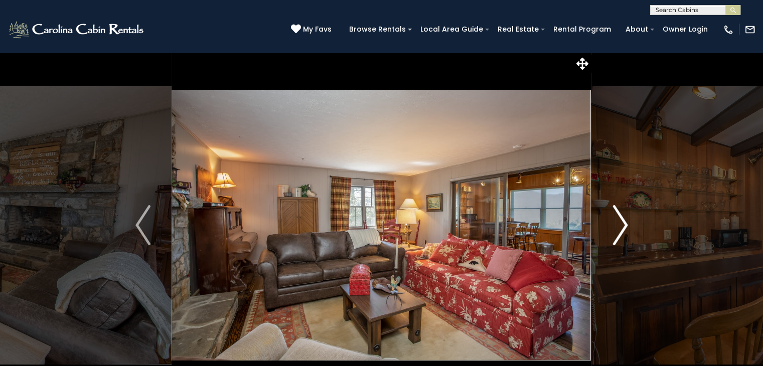
click at [617, 227] on img "Next" at bounding box center [619, 225] width 15 height 40
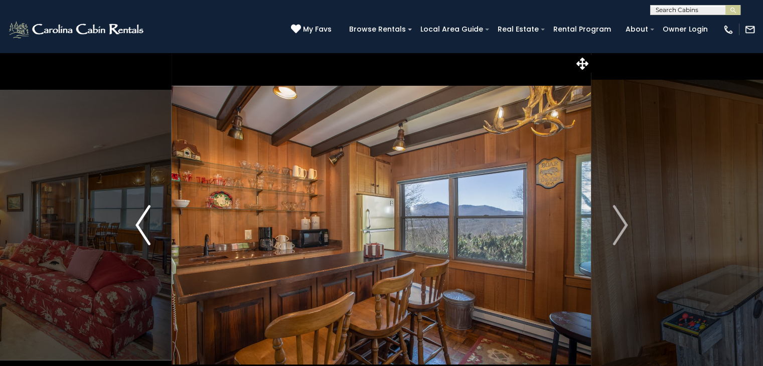
click at [145, 222] on img "Previous" at bounding box center [142, 225] width 15 height 40
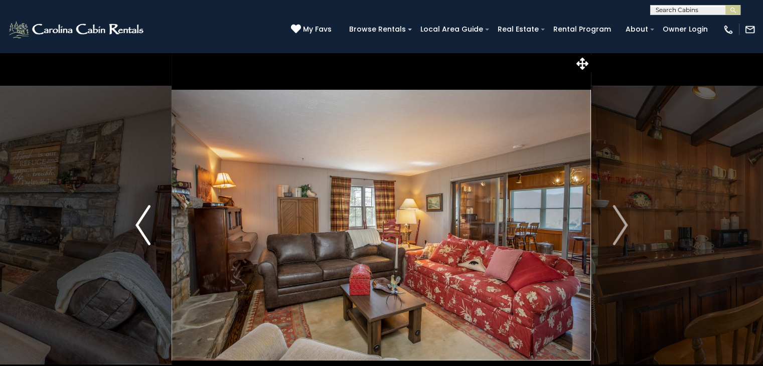
click at [140, 233] on img "Previous" at bounding box center [142, 225] width 15 height 40
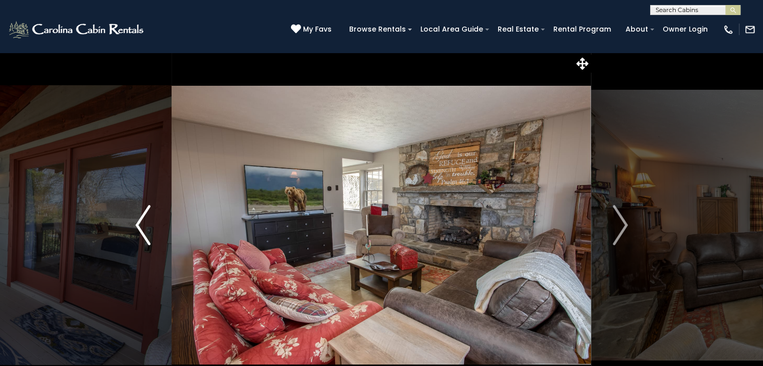
click at [140, 232] on img "Previous" at bounding box center [142, 225] width 15 height 40
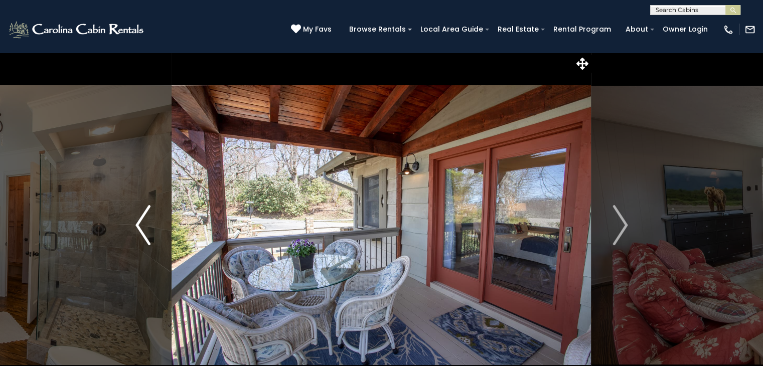
click at [138, 231] on img "Previous" at bounding box center [142, 225] width 15 height 40
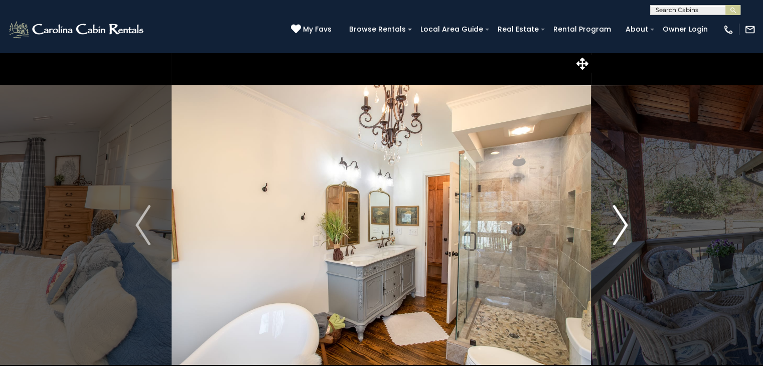
click at [621, 231] on img "Next" at bounding box center [619, 225] width 15 height 40
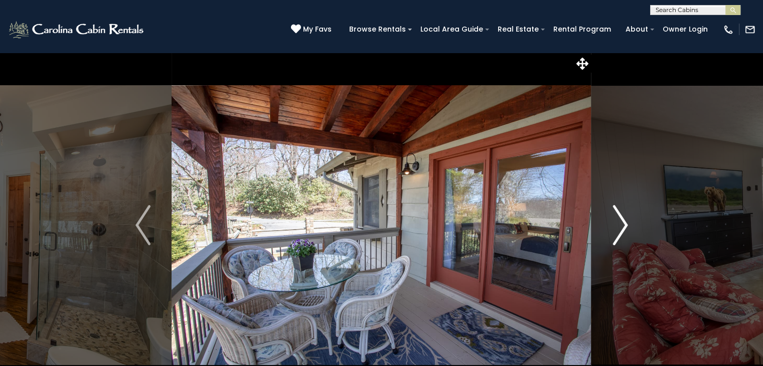
click at [621, 231] on img "Next" at bounding box center [619, 225] width 15 height 40
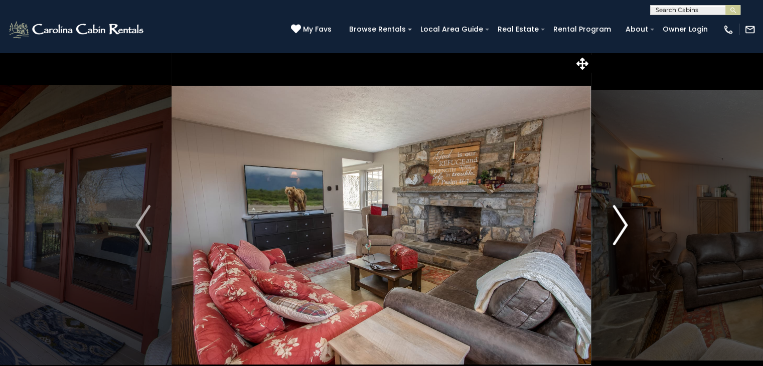
click at [621, 231] on img "Next" at bounding box center [619, 225] width 15 height 40
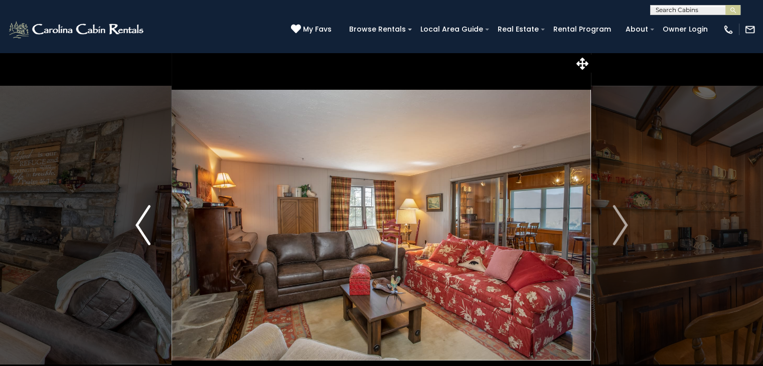
click at [138, 233] on img "Previous" at bounding box center [142, 225] width 15 height 40
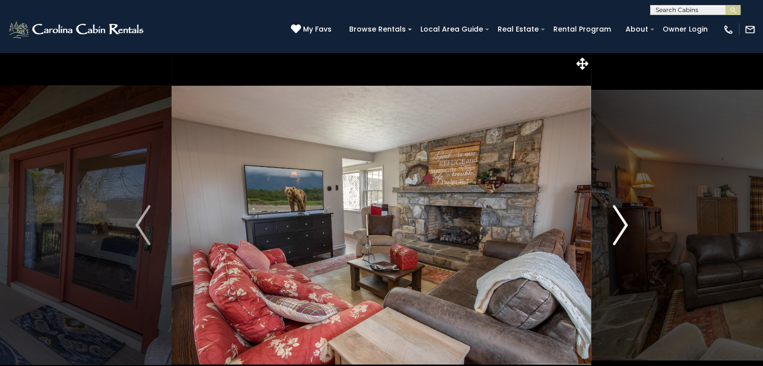
click at [620, 230] on img "Next" at bounding box center [619, 225] width 15 height 40
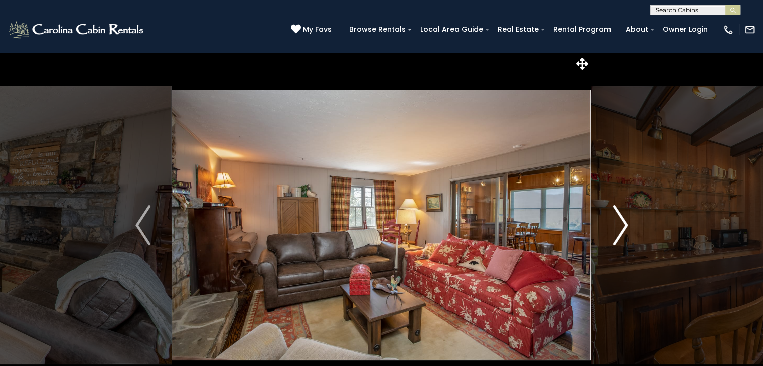
click at [622, 227] on img "Next" at bounding box center [619, 225] width 15 height 40
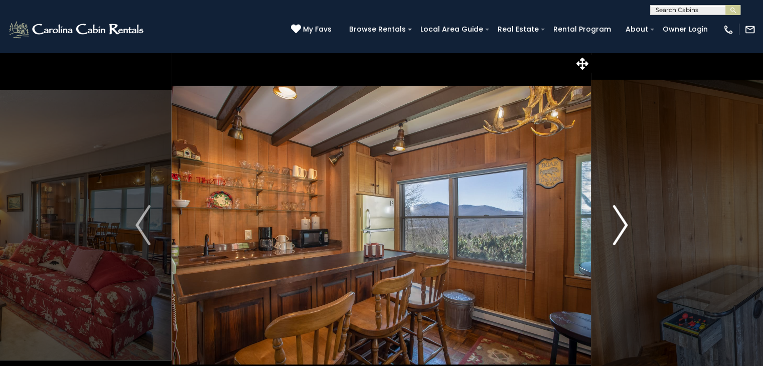
click at [622, 227] on img "Next" at bounding box center [619, 225] width 15 height 40
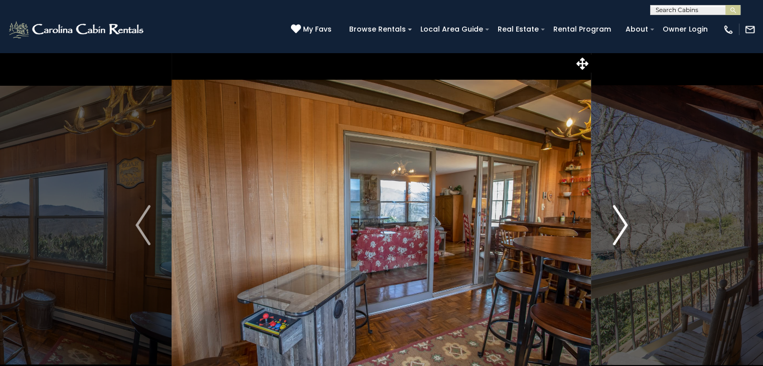
click at [622, 227] on img "Next" at bounding box center [619, 225] width 15 height 40
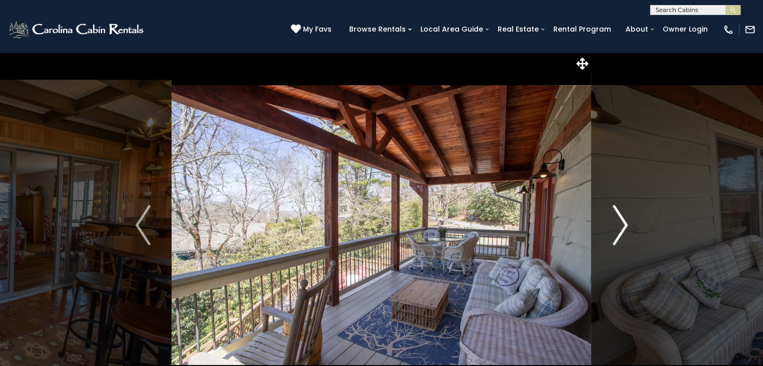
click at [622, 227] on img "Next" at bounding box center [619, 225] width 15 height 40
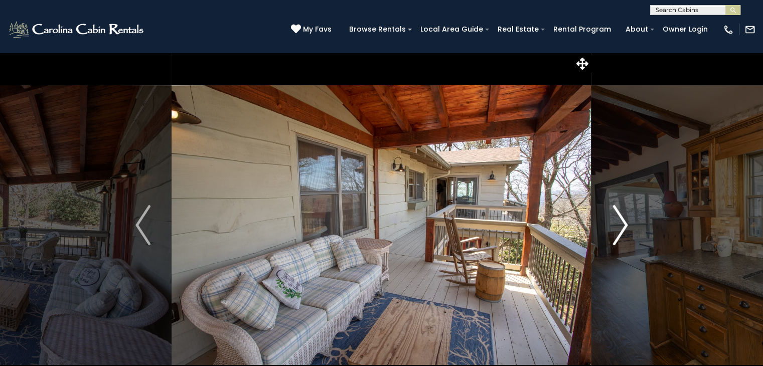
click at [616, 207] on img "Next" at bounding box center [619, 225] width 15 height 40
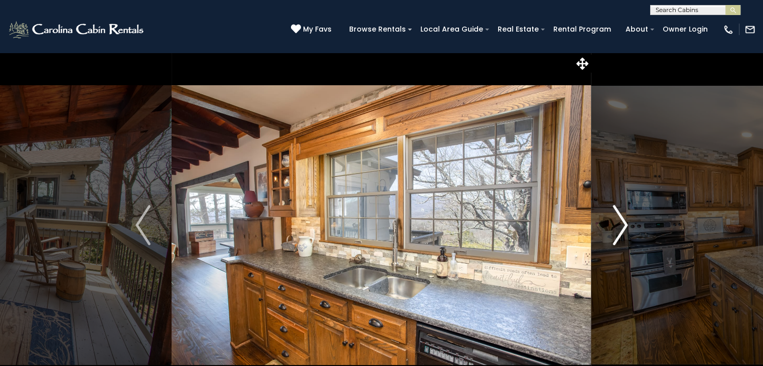
click at [616, 207] on img "Next" at bounding box center [619, 225] width 15 height 40
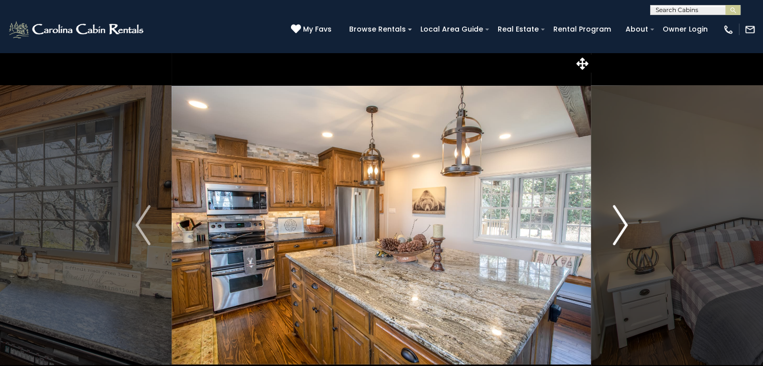
click at [616, 207] on img "Next" at bounding box center [619, 225] width 15 height 40
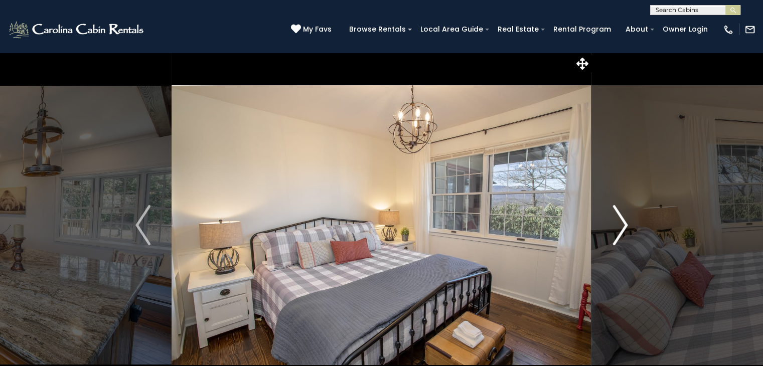
click at [616, 207] on img "Next" at bounding box center [619, 225] width 15 height 40
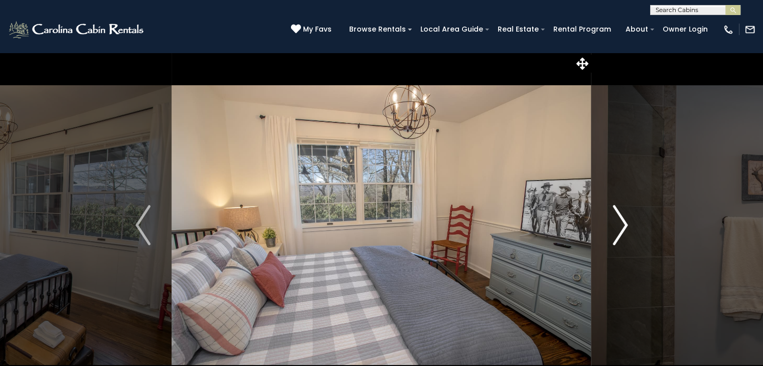
click at [622, 219] on img "Next" at bounding box center [619, 225] width 15 height 40
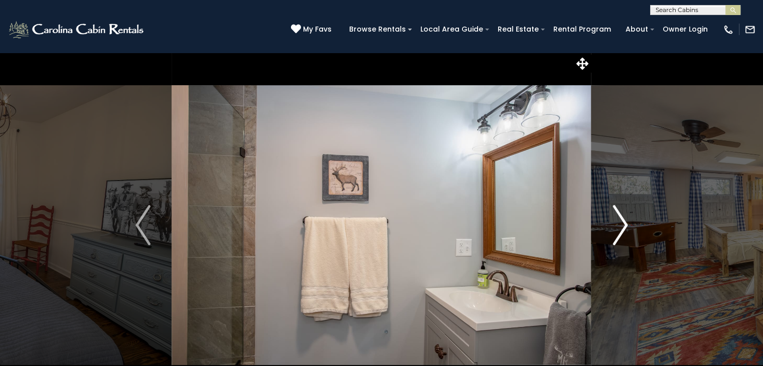
click at [622, 219] on img "Next" at bounding box center [619, 225] width 15 height 40
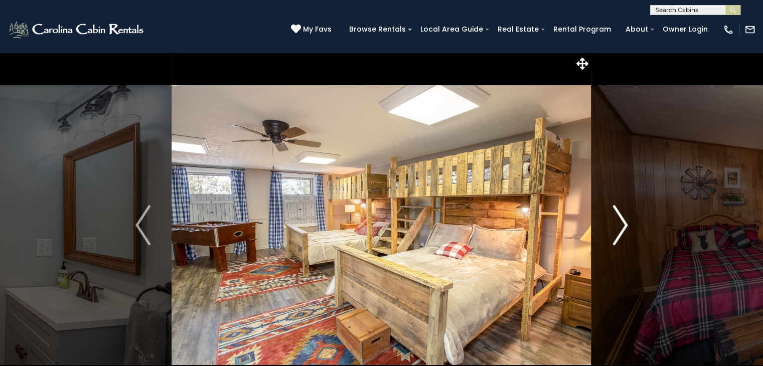
click at [617, 211] on img "Next" at bounding box center [619, 225] width 15 height 40
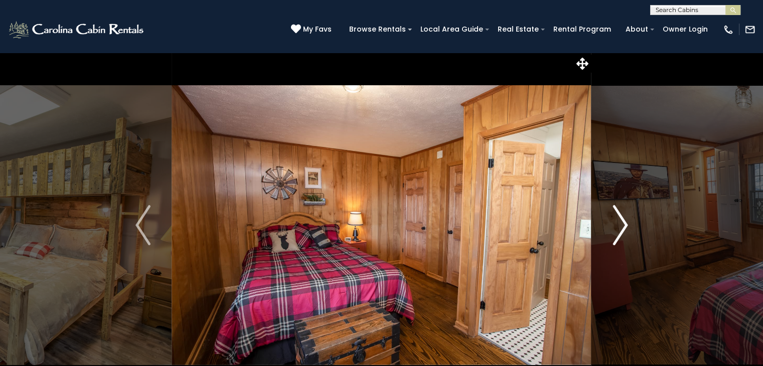
click at [614, 209] on img "Next" at bounding box center [619, 225] width 15 height 40
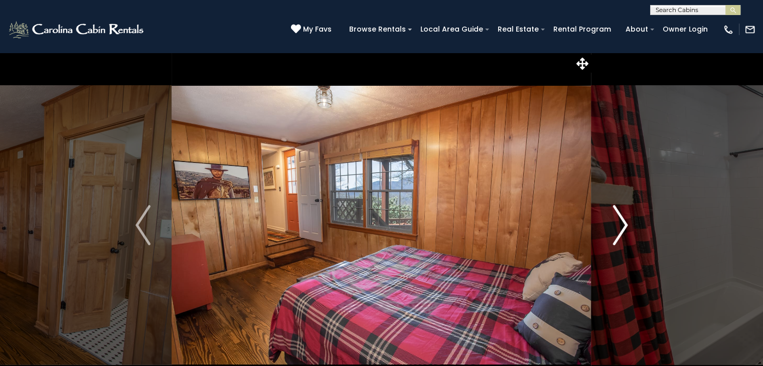
click at [614, 209] on img "Next" at bounding box center [619, 225] width 15 height 40
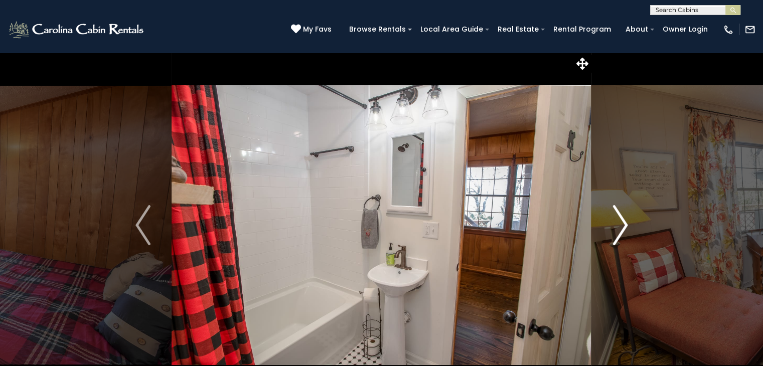
click at [613, 209] on img "Next" at bounding box center [619, 225] width 15 height 40
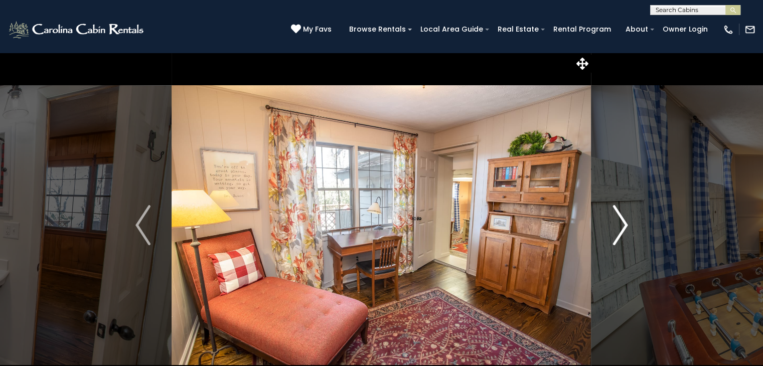
click at [619, 226] on img "Next" at bounding box center [619, 225] width 15 height 40
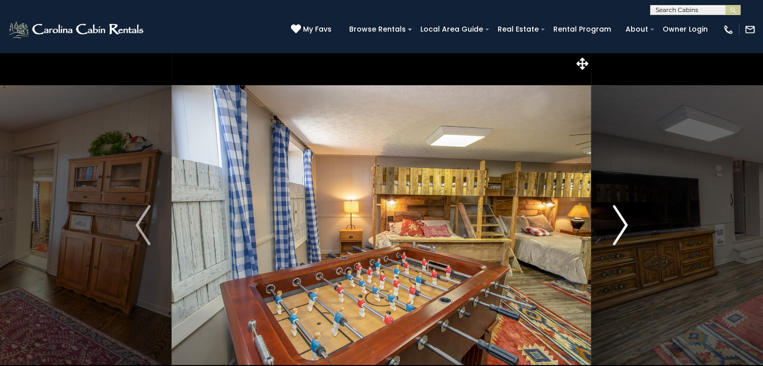
click at [619, 225] on img "Next" at bounding box center [619, 225] width 15 height 40
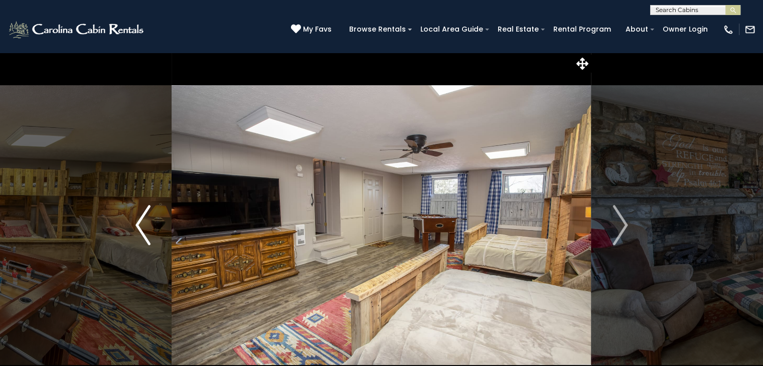
click at [144, 218] on img "Previous" at bounding box center [142, 225] width 15 height 40
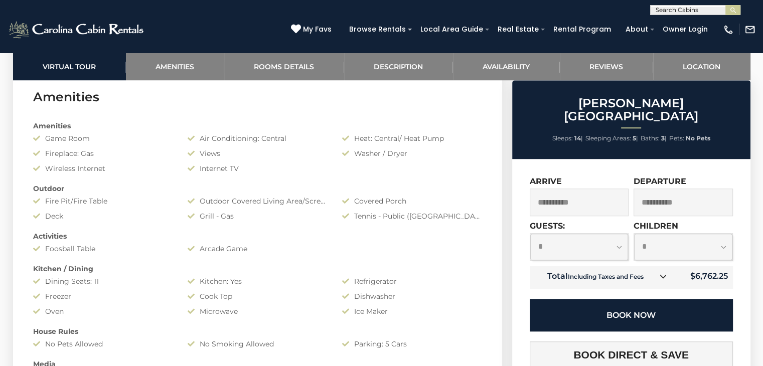
scroll to position [802, 0]
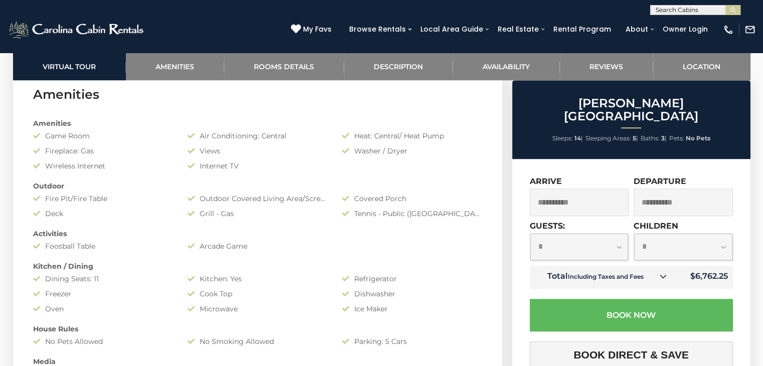
click at [142, 197] on div "Fire Pit/Fire Table" at bounding box center [103, 199] width 154 height 10
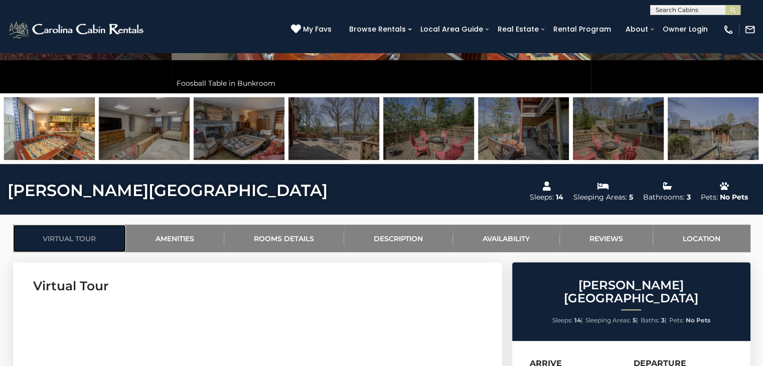
scroll to position [301, 0]
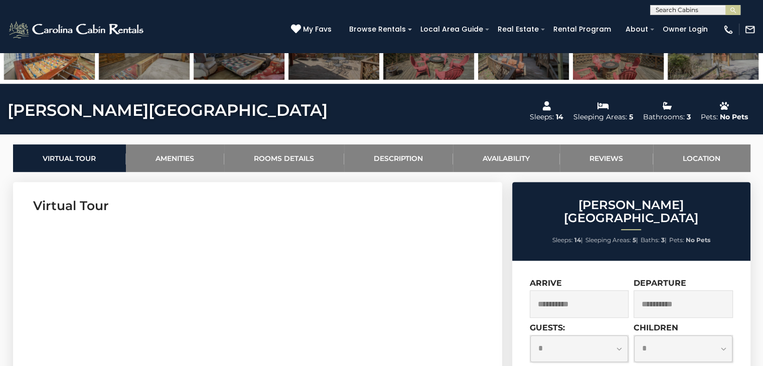
scroll to position [351, 0]
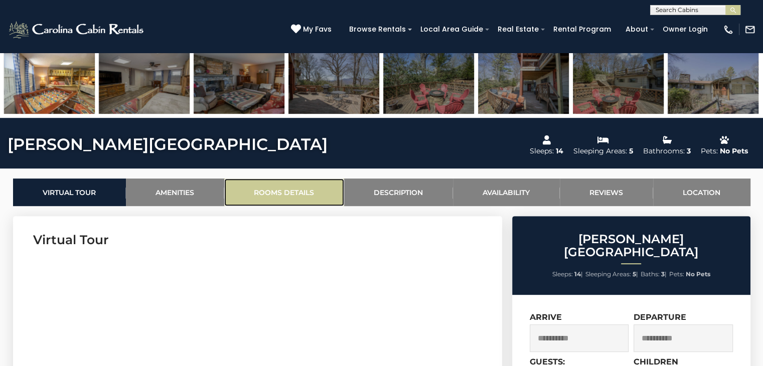
click at [293, 184] on link "Rooms Details" at bounding box center [284, 192] width 120 height 28
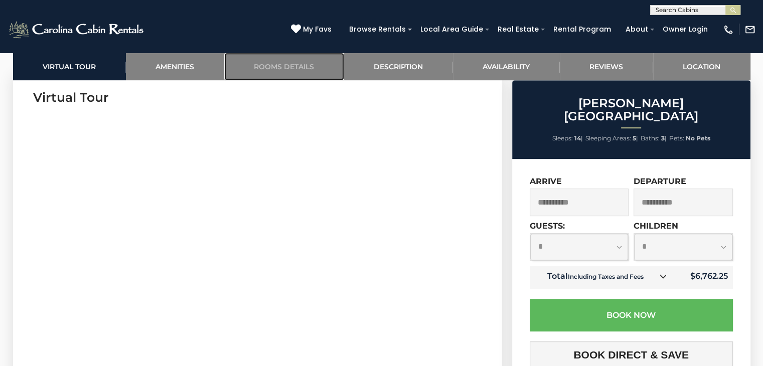
scroll to position [243, 0]
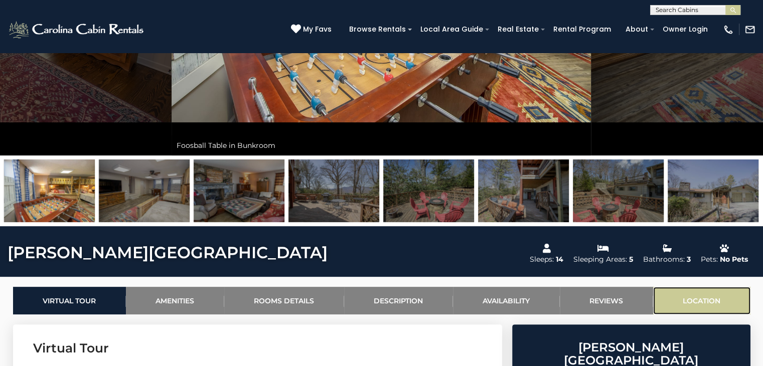
click at [690, 299] on link "Location" at bounding box center [701, 301] width 97 height 28
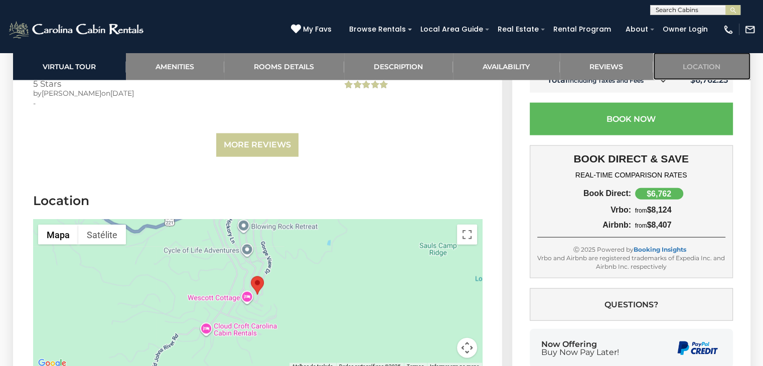
scroll to position [2342, 0]
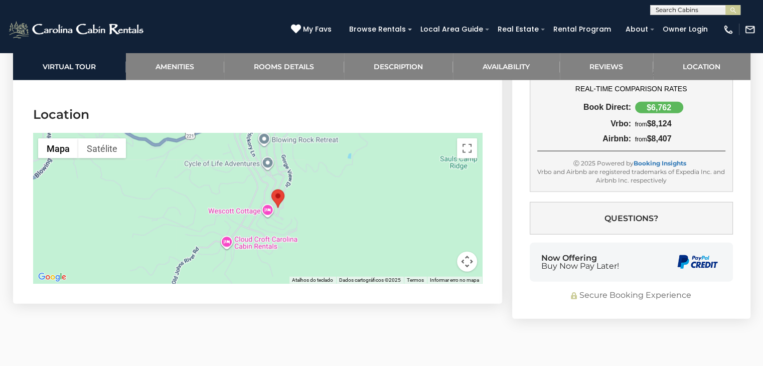
drag, startPoint x: 261, startPoint y: 206, endPoint x: 283, endPoint y: 205, distance: 22.1
click at [283, 205] on div at bounding box center [257, 208] width 449 height 150
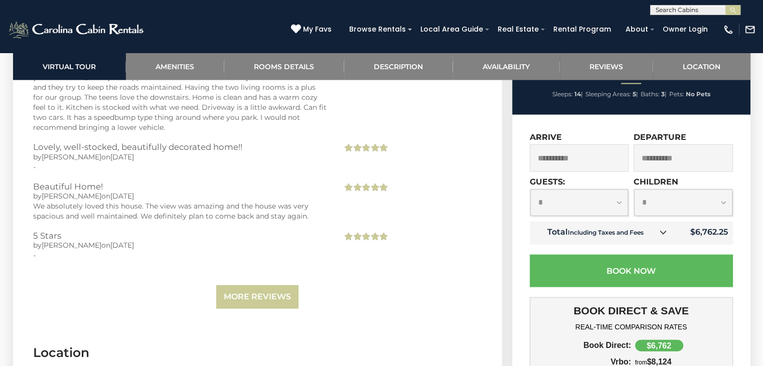
scroll to position [2292, 0]
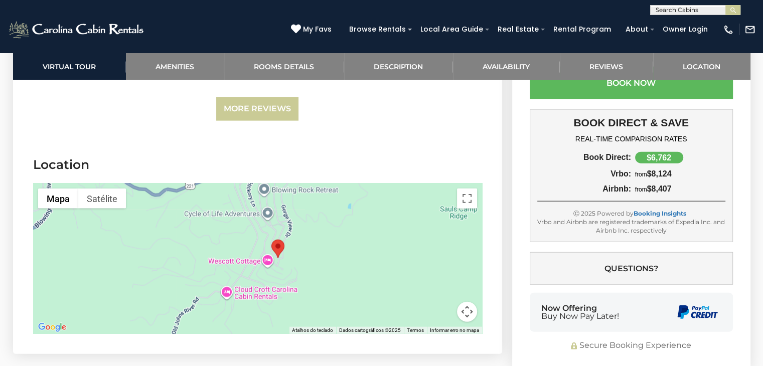
click at [467, 302] on button "Controles da câmera no mapa" at bounding box center [467, 312] width 20 height 20
click at [441, 252] on button "Aumentar o zoom" at bounding box center [442, 262] width 20 height 20
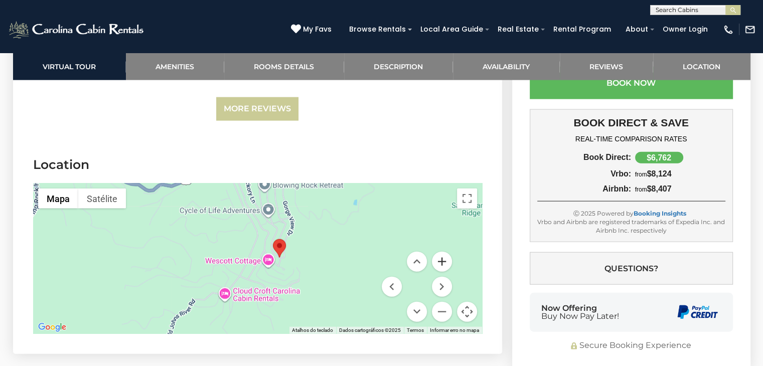
click at [441, 252] on button "Aumentar o zoom" at bounding box center [442, 262] width 20 height 20
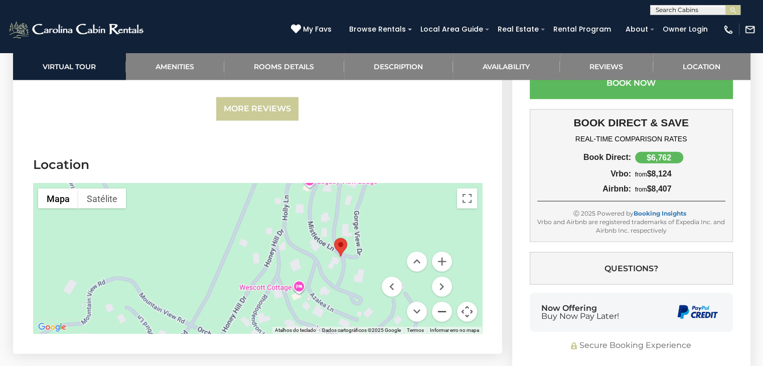
click at [438, 302] on button "Diminuir o zoom" at bounding box center [442, 312] width 20 height 20
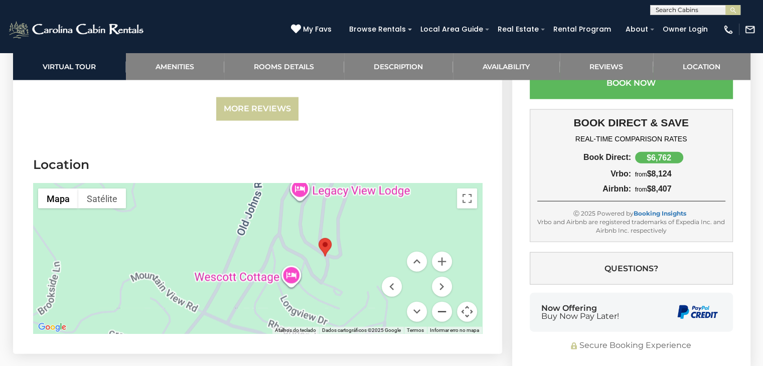
click at [438, 302] on button "Diminuir o zoom" at bounding box center [442, 312] width 20 height 20
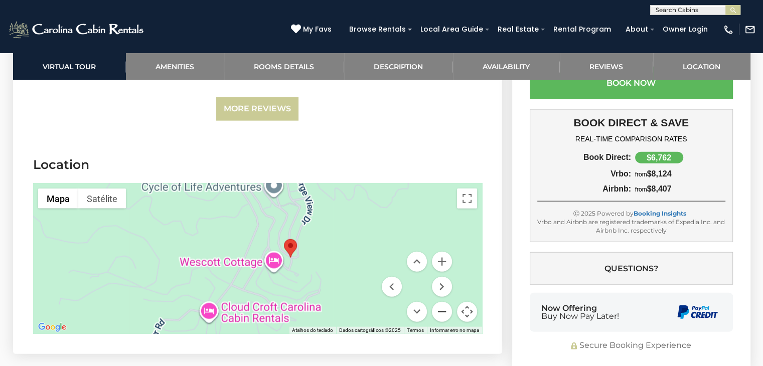
click at [438, 302] on button "Diminuir o zoom" at bounding box center [442, 312] width 20 height 20
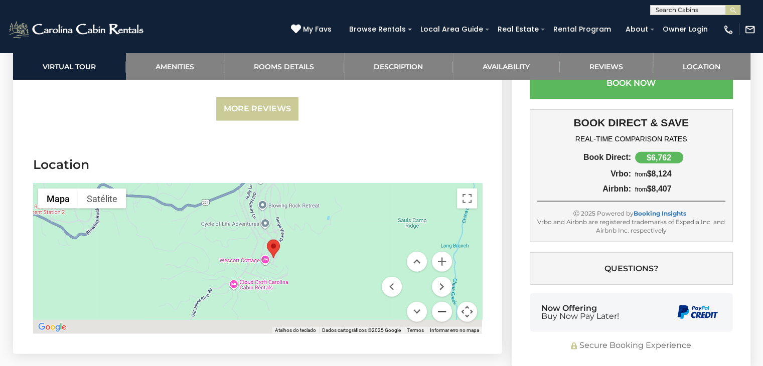
click at [438, 302] on button "Diminuir o zoom" at bounding box center [442, 312] width 20 height 20
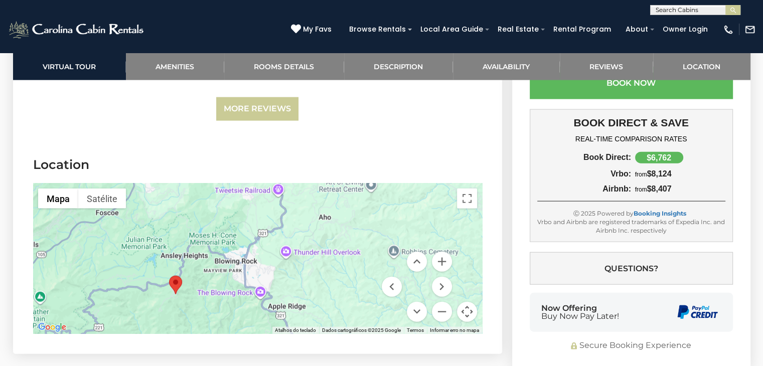
drag, startPoint x: 303, startPoint y: 207, endPoint x: 219, endPoint y: 244, distance: 91.8
click at [219, 244] on div at bounding box center [257, 258] width 449 height 150
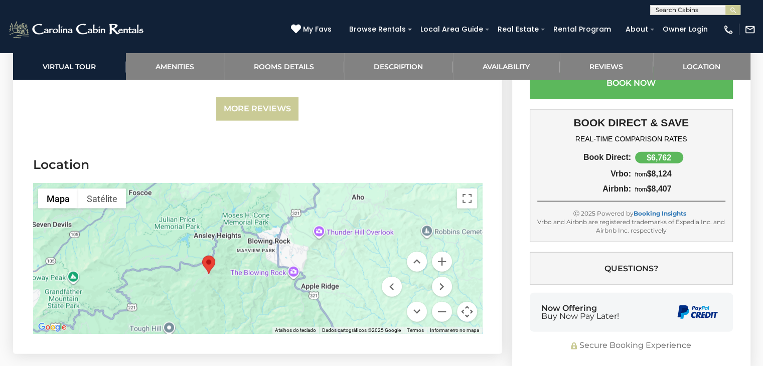
drag, startPoint x: 217, startPoint y: 265, endPoint x: 251, endPoint y: 245, distance: 39.6
click at [251, 245] on div at bounding box center [257, 258] width 449 height 150
click at [439, 252] on button "Aumentar o zoom" at bounding box center [442, 262] width 20 height 20
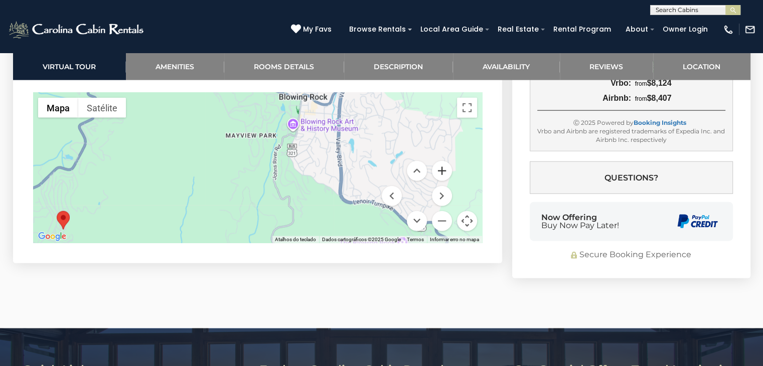
scroll to position [2392, 0]
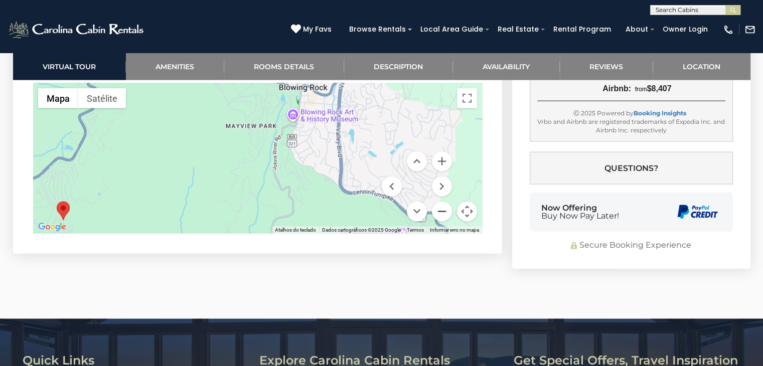
click at [438, 202] on button "Diminuir o zoom" at bounding box center [442, 212] width 20 height 20
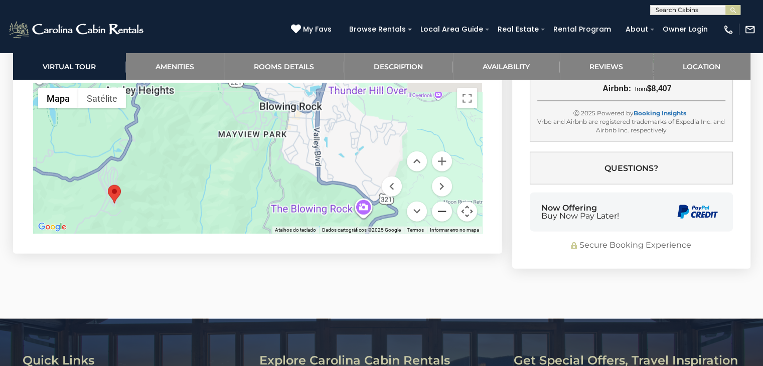
click at [438, 202] on button "Diminuir o zoom" at bounding box center [442, 212] width 20 height 20
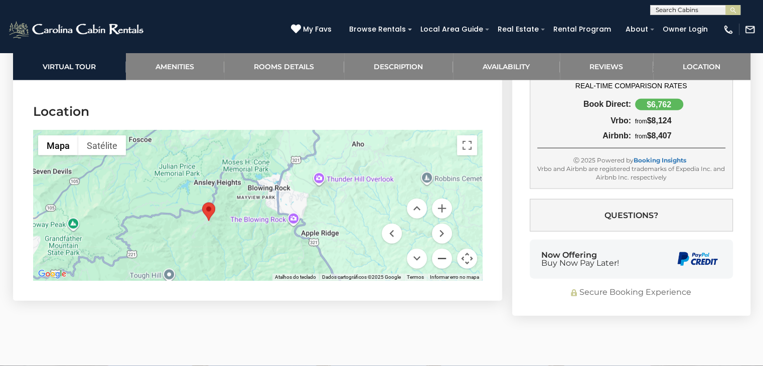
scroll to position [2342, 0]
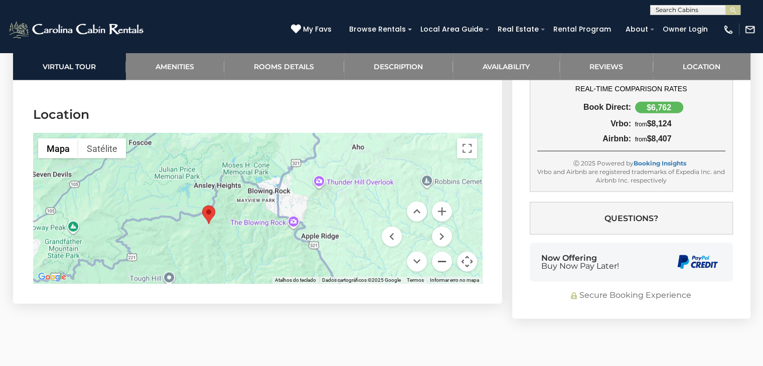
click at [435, 252] on button "Diminuir o zoom" at bounding box center [442, 262] width 20 height 20
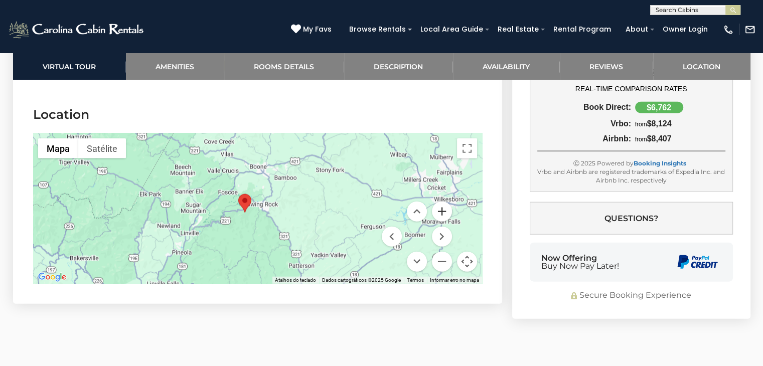
click at [440, 202] on button "Aumentar o zoom" at bounding box center [442, 212] width 20 height 20
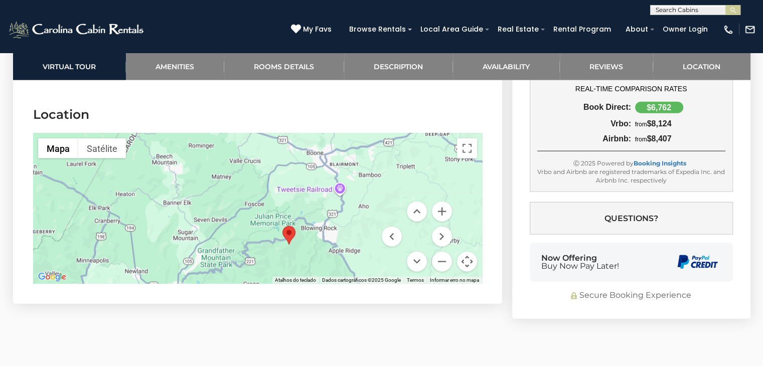
drag, startPoint x: 214, startPoint y: 209, endPoint x: 270, endPoint y: 238, distance: 62.8
click at [270, 238] on div at bounding box center [257, 208] width 449 height 150
click at [440, 202] on button "Aumentar o zoom" at bounding box center [442, 212] width 20 height 20
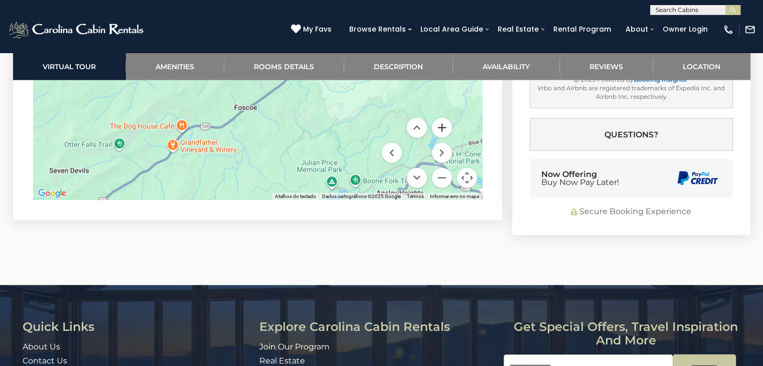
scroll to position [2442, 0]
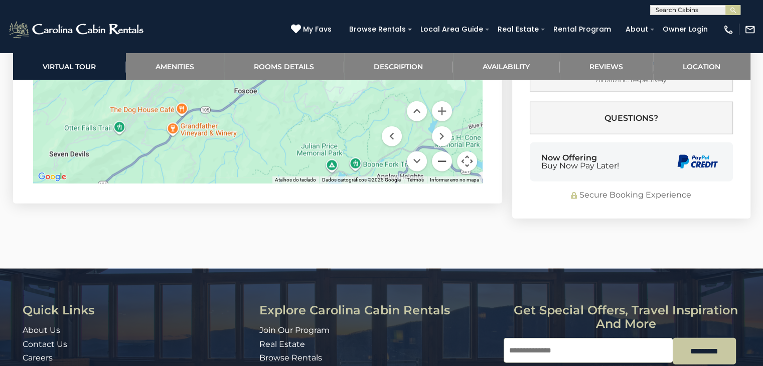
click at [440, 151] on button "Diminuir o zoom" at bounding box center [442, 161] width 20 height 20
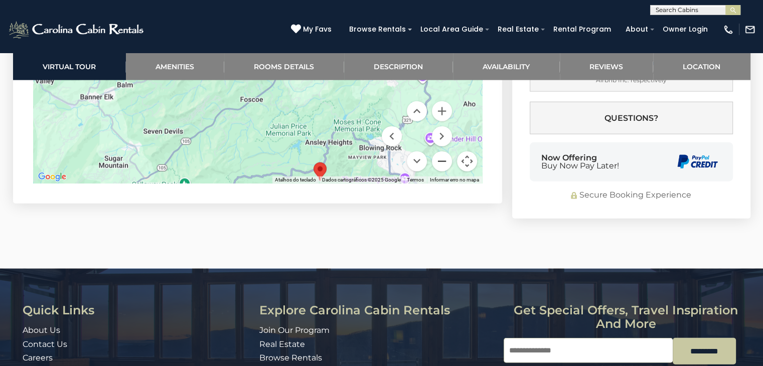
click at [440, 151] on button "Diminuir o zoom" at bounding box center [442, 161] width 20 height 20
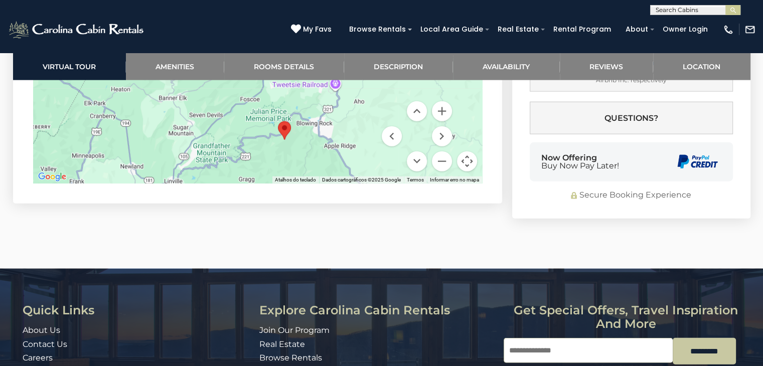
drag, startPoint x: 254, startPoint y: 117, endPoint x: 249, endPoint y: 113, distance: 6.7
click at [249, 113] on div at bounding box center [257, 108] width 449 height 150
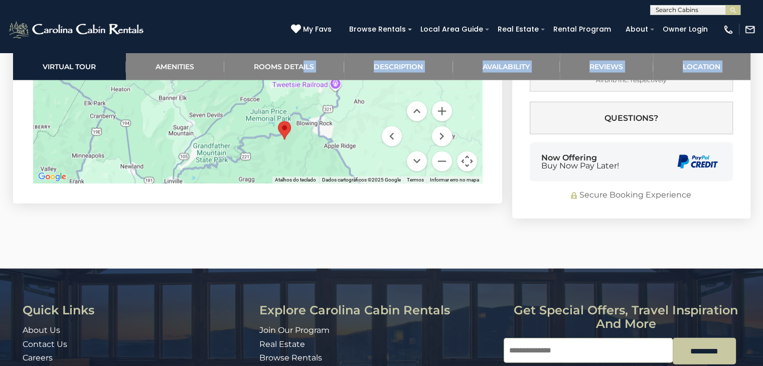
drag, startPoint x: 309, startPoint y: 201, endPoint x: 301, endPoint y: 241, distance: 40.3
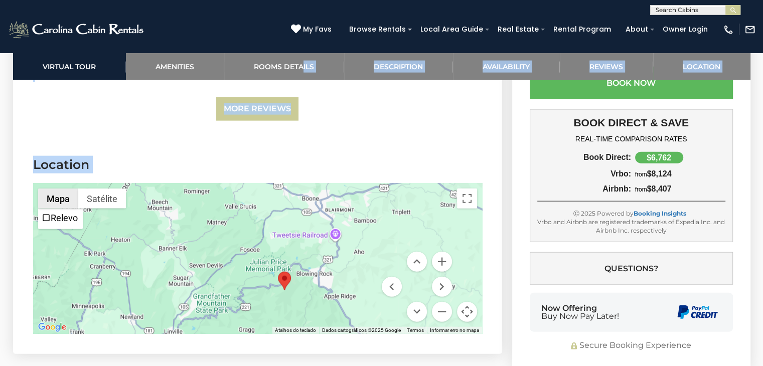
click at [59, 189] on button "Mapa" at bounding box center [58, 199] width 40 height 20
click at [50, 210] on li "Relevo" at bounding box center [60, 219] width 43 height 19
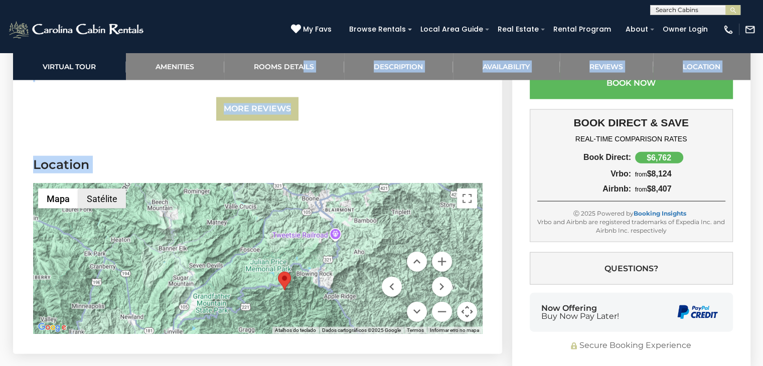
click at [106, 189] on button "Satélite" at bounding box center [102, 199] width 48 height 20
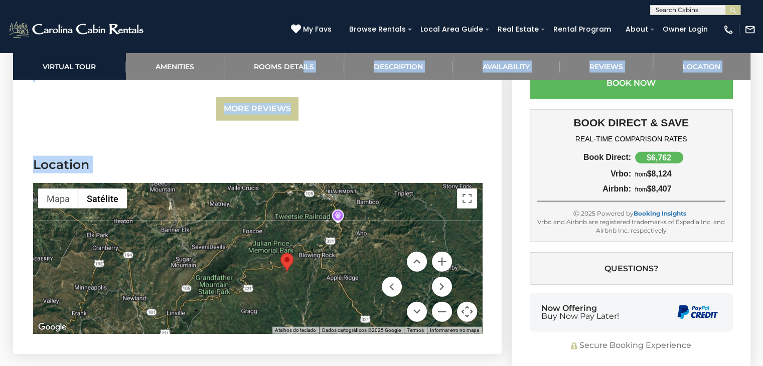
drag, startPoint x: 290, startPoint y: 243, endPoint x: 292, endPoint y: 224, distance: 19.2
click at [292, 224] on div at bounding box center [257, 258] width 449 height 150
click at [439, 252] on button "Aumentar o zoom" at bounding box center [442, 262] width 20 height 20
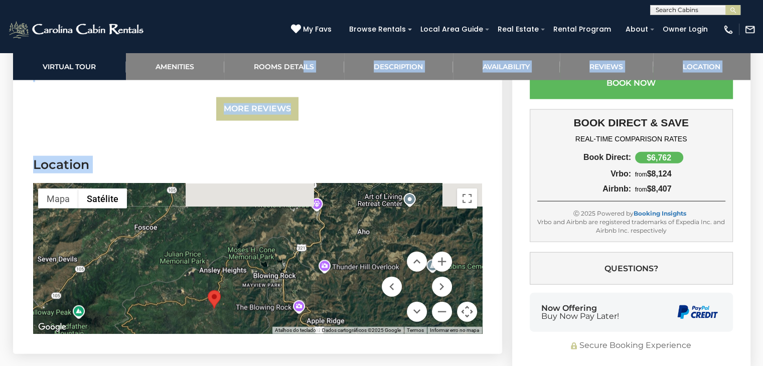
drag, startPoint x: 331, startPoint y: 237, endPoint x: 227, endPoint y: 260, distance: 106.2
click at [227, 260] on div at bounding box center [257, 258] width 449 height 150
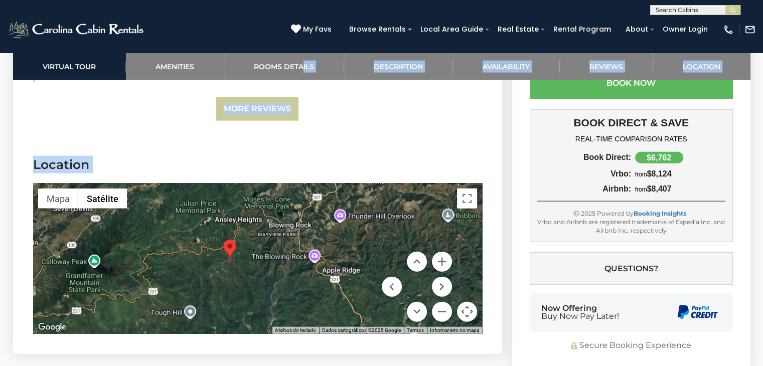
drag, startPoint x: 266, startPoint y: 253, endPoint x: 283, endPoint y: 201, distance: 54.7
click at [283, 201] on div at bounding box center [257, 258] width 449 height 150
click at [440, 252] on button "Aumentar o zoom" at bounding box center [442, 262] width 20 height 20
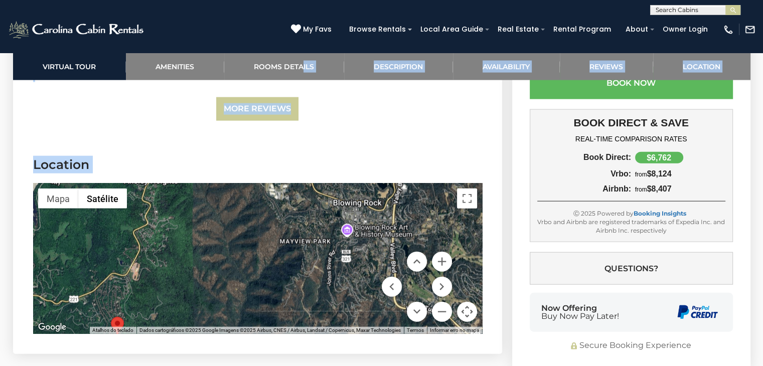
drag, startPoint x: 266, startPoint y: 186, endPoint x: 235, endPoint y: 267, distance: 86.5
click at [235, 267] on div at bounding box center [257, 258] width 449 height 150
click at [434, 302] on button "Diminuir o zoom" at bounding box center [442, 312] width 20 height 20
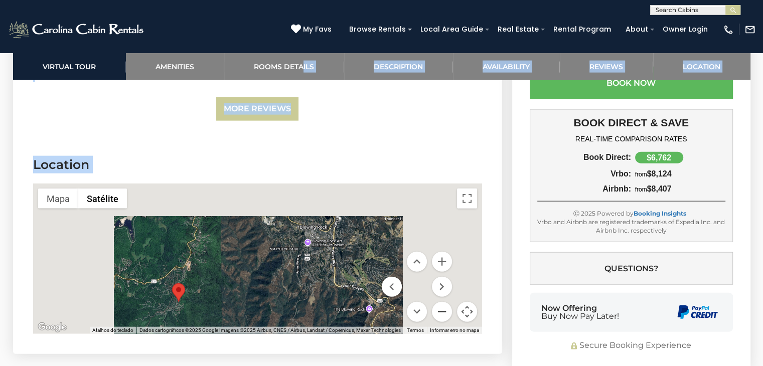
click at [434, 302] on button "Diminuir o zoom" at bounding box center [442, 312] width 20 height 20
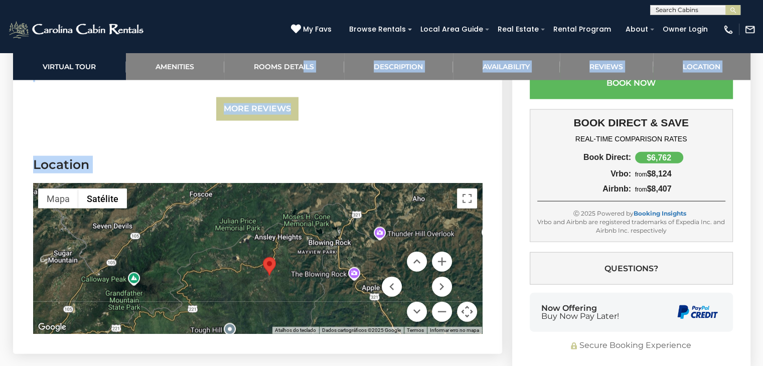
drag, startPoint x: 233, startPoint y: 255, endPoint x: 281, endPoint y: 254, distance: 48.2
click at [281, 254] on div at bounding box center [257, 258] width 449 height 150
click at [71, 189] on button "Mapa" at bounding box center [58, 199] width 40 height 20
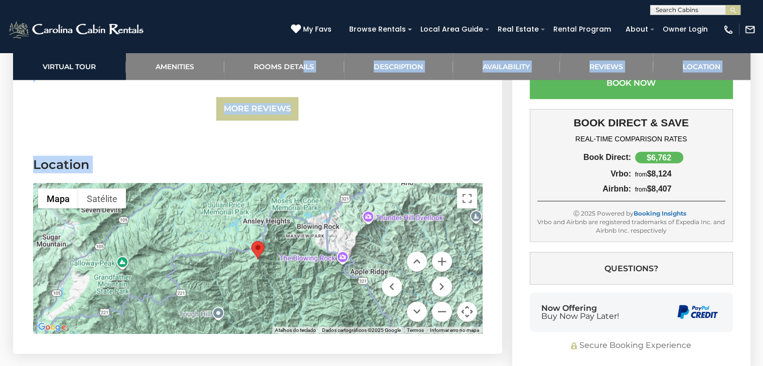
drag, startPoint x: 127, startPoint y: 253, endPoint x: 102, endPoint y: 235, distance: 30.6
click at [102, 235] on div at bounding box center [257, 258] width 449 height 150
click at [443, 252] on button "Aumentar o zoom" at bounding box center [442, 262] width 20 height 20
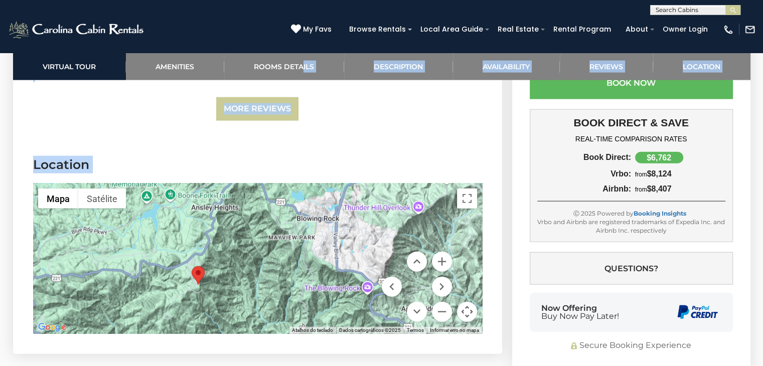
drag, startPoint x: 324, startPoint y: 252, endPoint x: 272, endPoint y: 274, distance: 56.6
click at [272, 274] on div at bounding box center [257, 258] width 449 height 150
click at [132, 156] on h3 "Location" at bounding box center [257, 165] width 449 height 18
drag, startPoint x: 100, startPoint y: 146, endPoint x: 100, endPoint y: 124, distance: 22.6
click at [100, 156] on h3 "Location" at bounding box center [257, 165] width 449 height 18
